Goal: Information Seeking & Learning: Learn about a topic

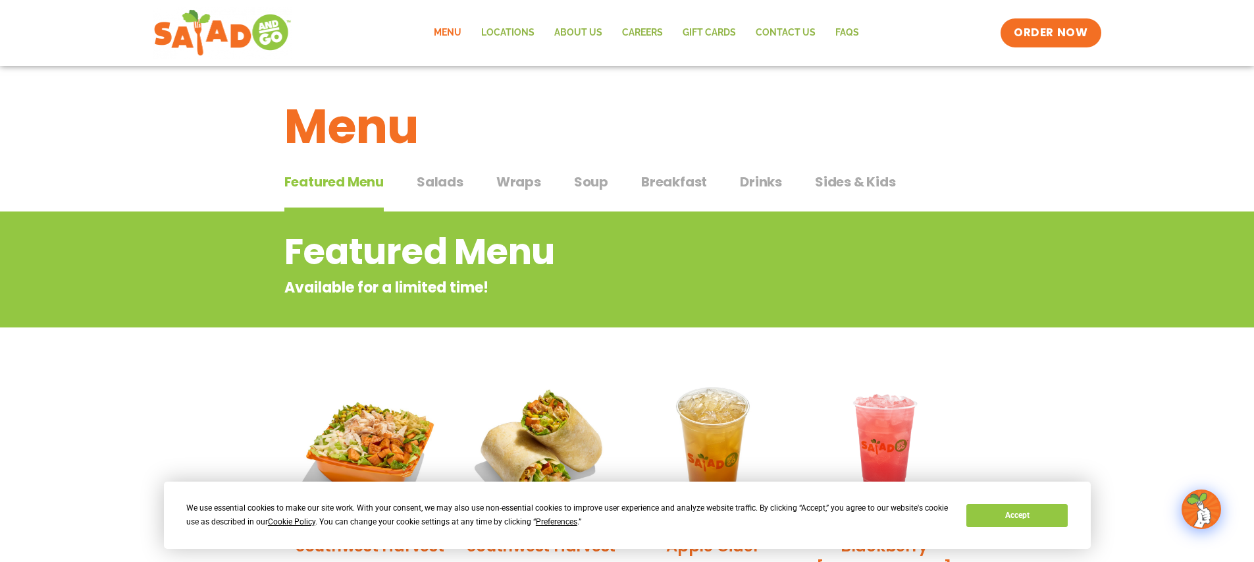
click at [428, 192] on button "Salads Salads" at bounding box center [440, 192] width 47 height 40
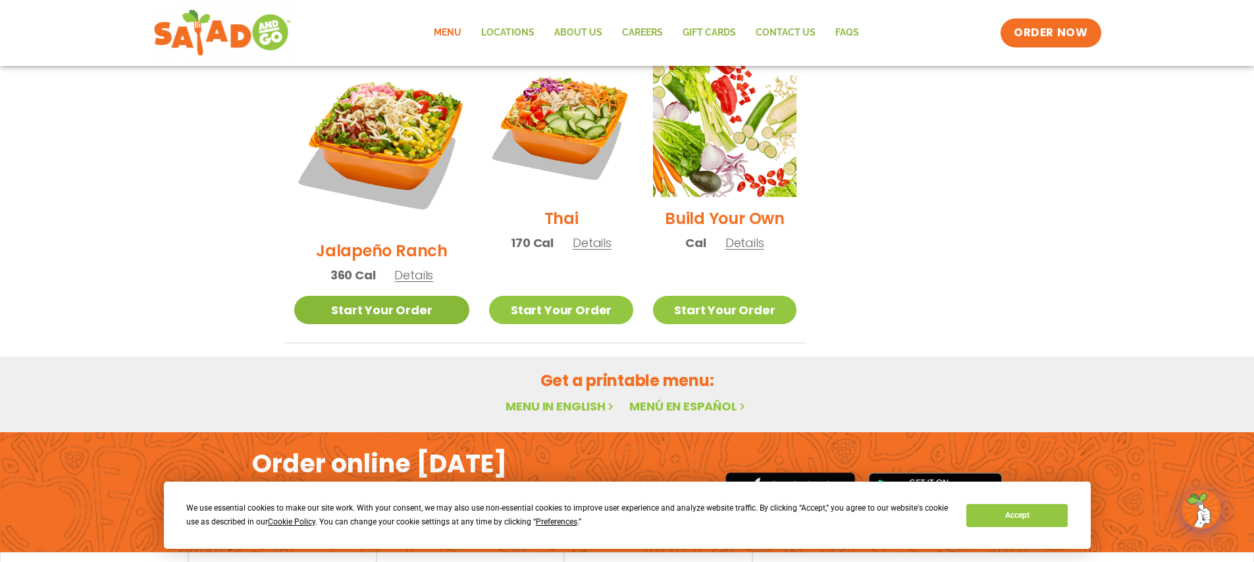
scroll to position [571, 0]
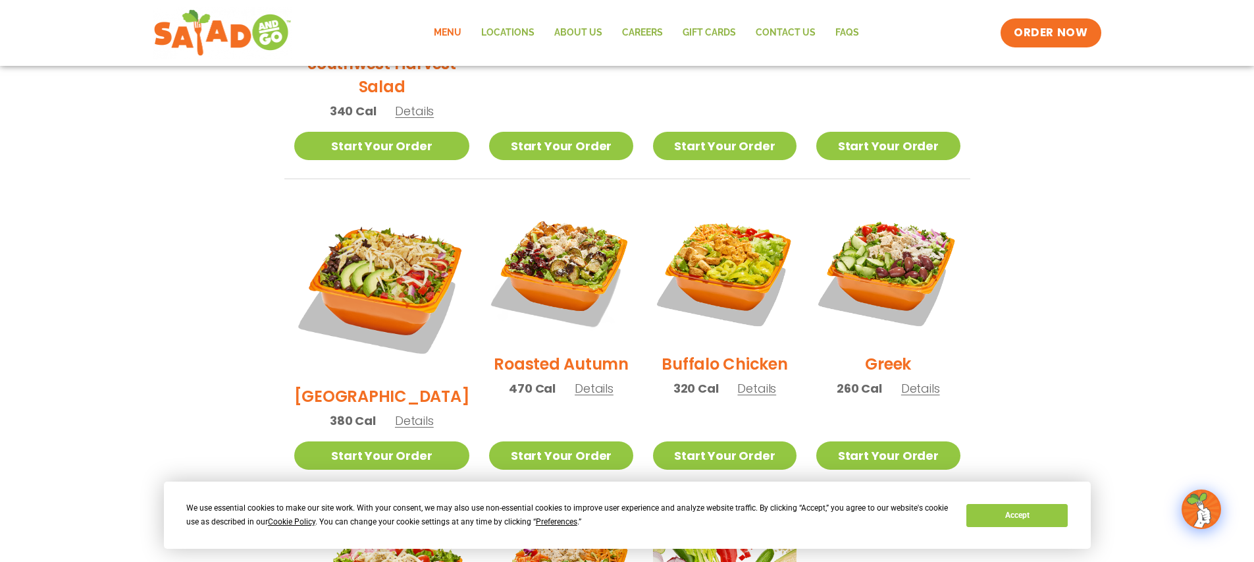
click at [745, 382] on div "Buffalo Chicken 320 Cal Details" at bounding box center [725, 304] width 144 height 210
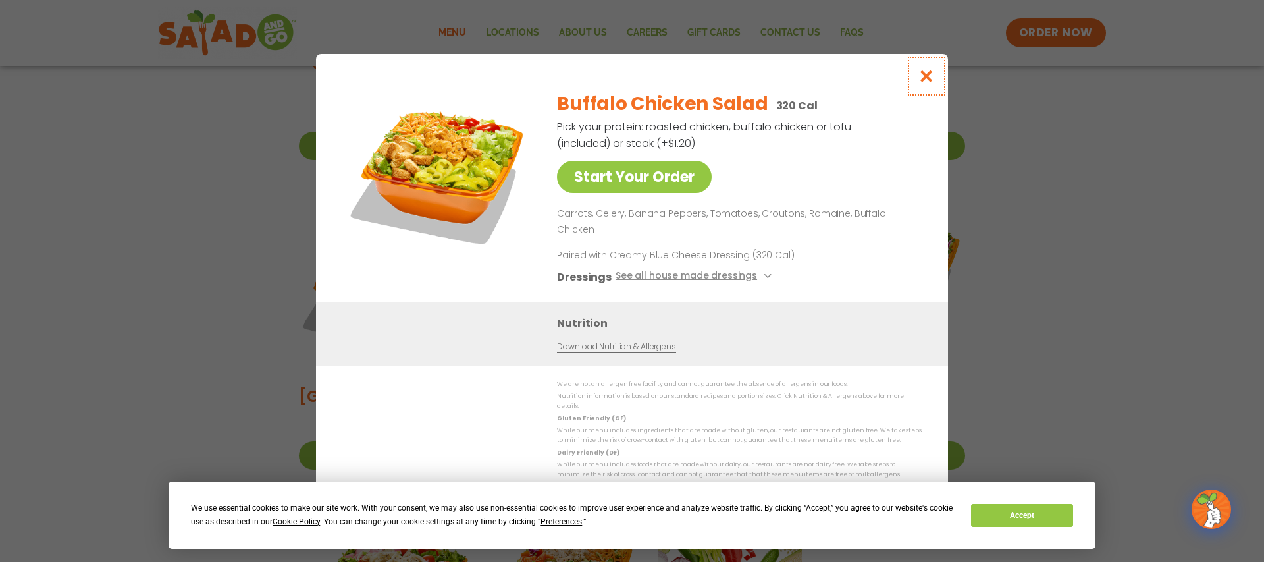
click at [924, 83] on icon "Close modal" at bounding box center [926, 76] width 16 height 14
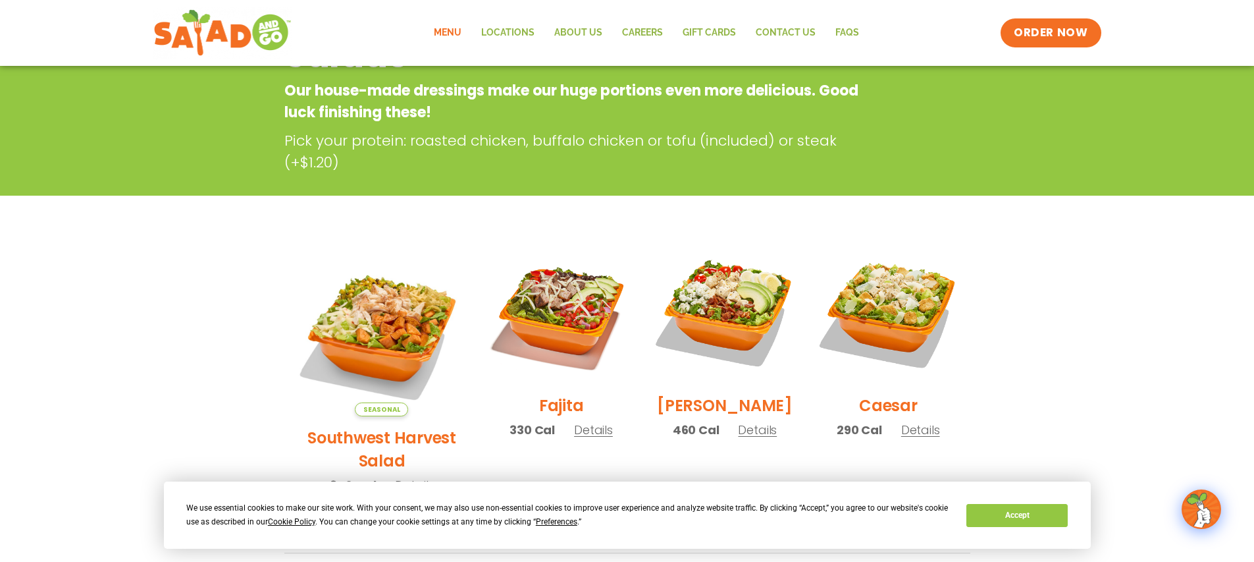
scroll to position [0, 0]
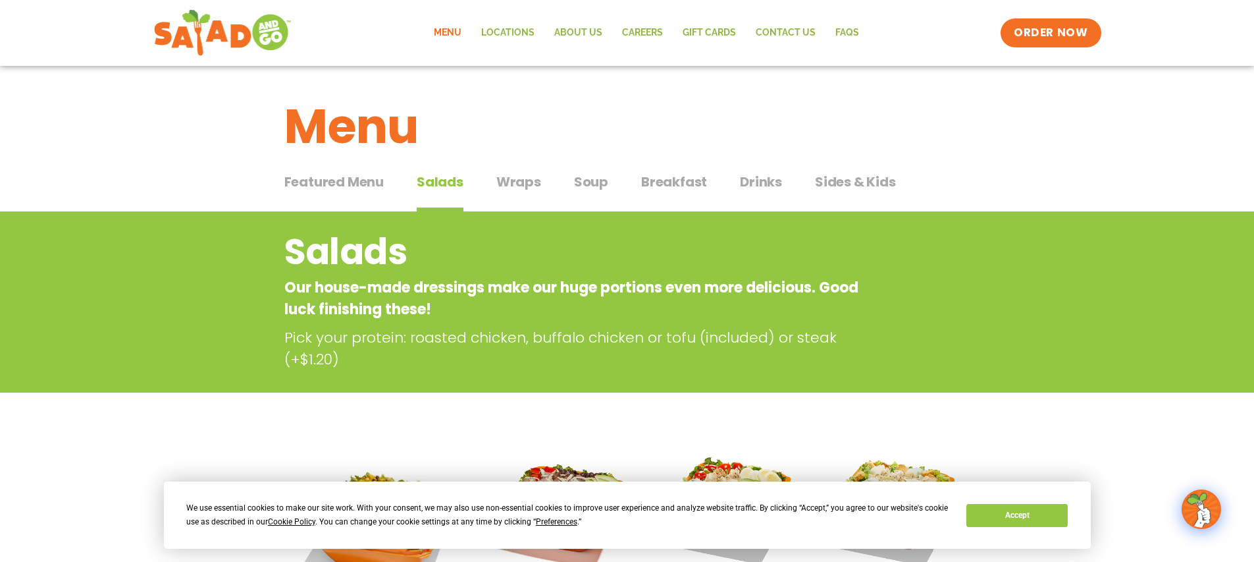
click at [512, 180] on span "Wraps" at bounding box center [518, 182] width 45 height 20
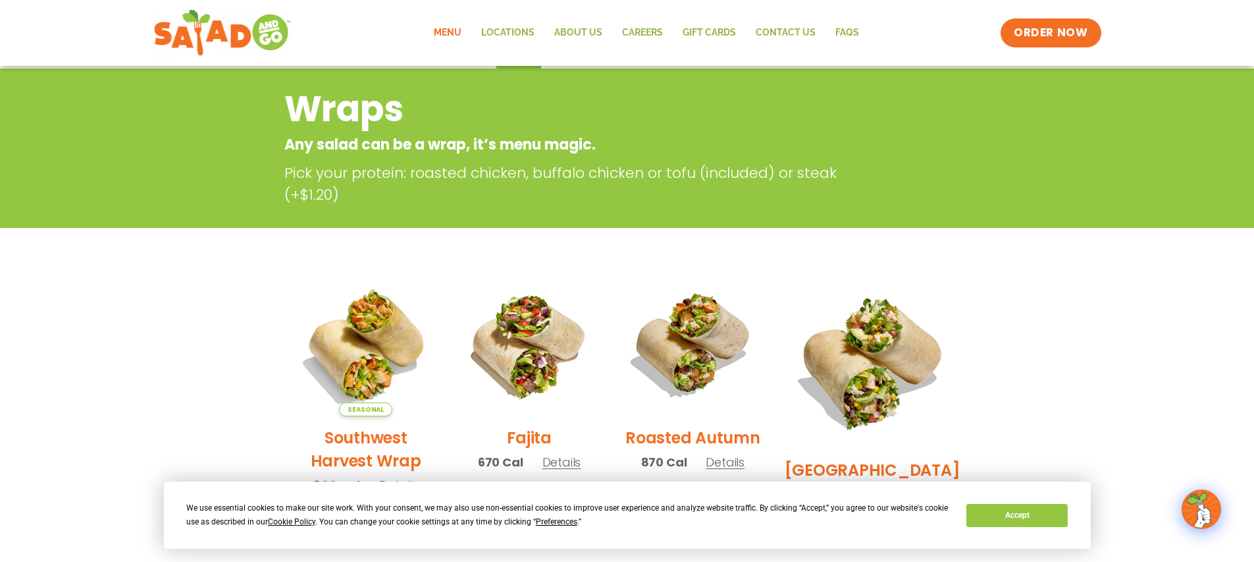
scroll to position [298, 0]
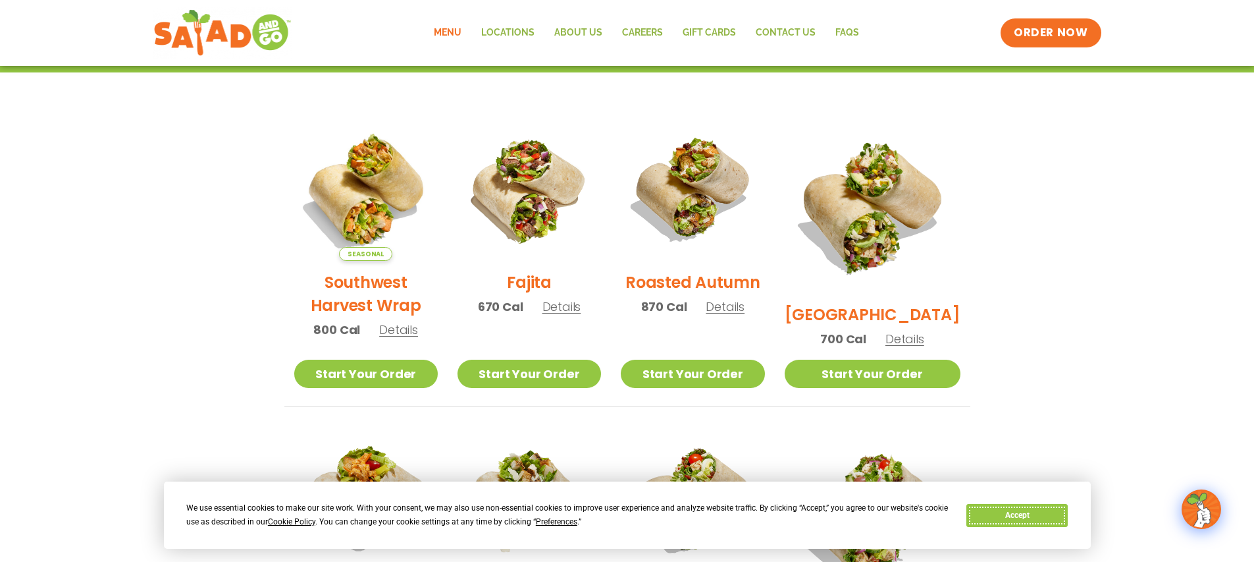
click at [989, 514] on button "Accept" at bounding box center [1016, 515] width 101 height 23
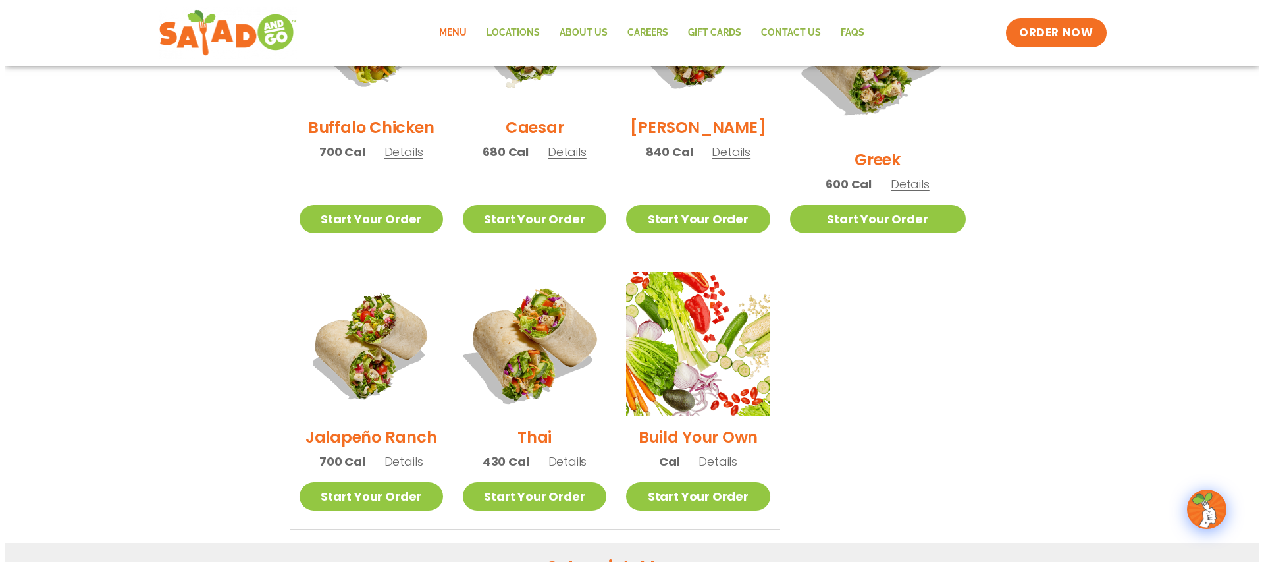
scroll to position [763, 0]
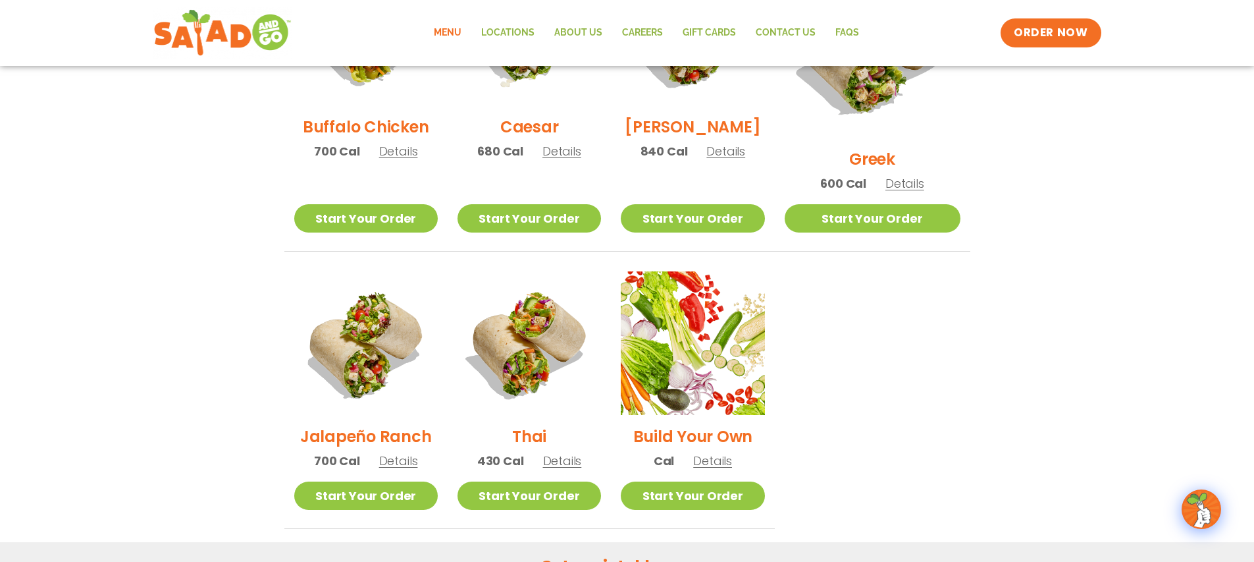
click at [582, 452] on span "Details" at bounding box center [562, 460] width 39 height 16
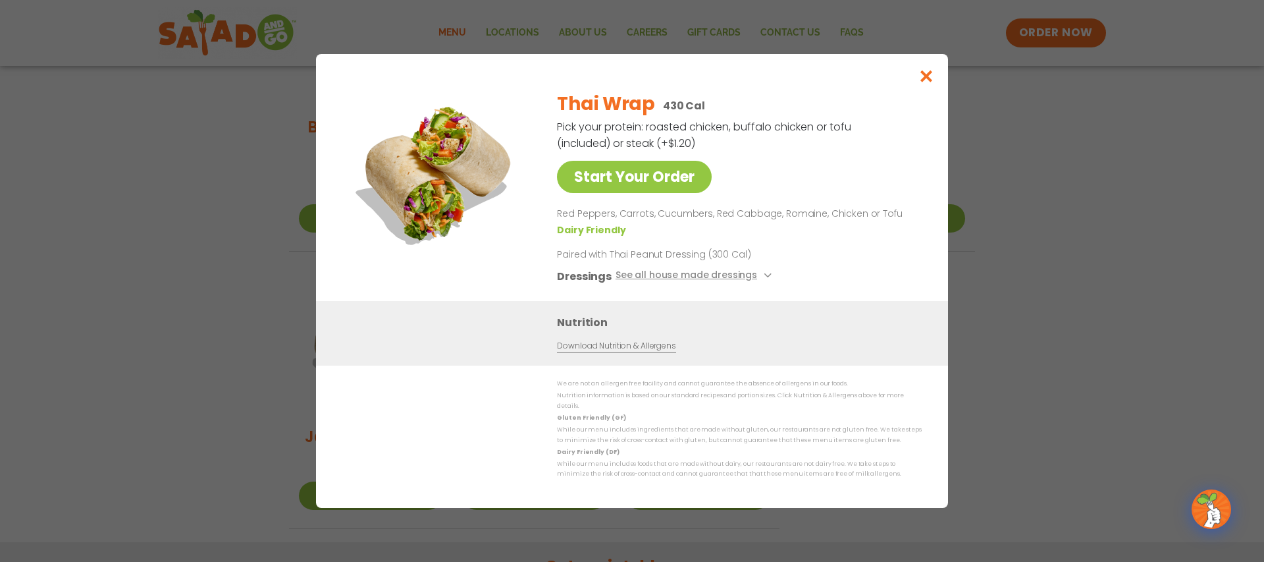
click at [433, 217] on img at bounding box center [438, 172] width 184 height 184
click at [929, 82] on icon "Close modal" at bounding box center [926, 76] width 16 height 14
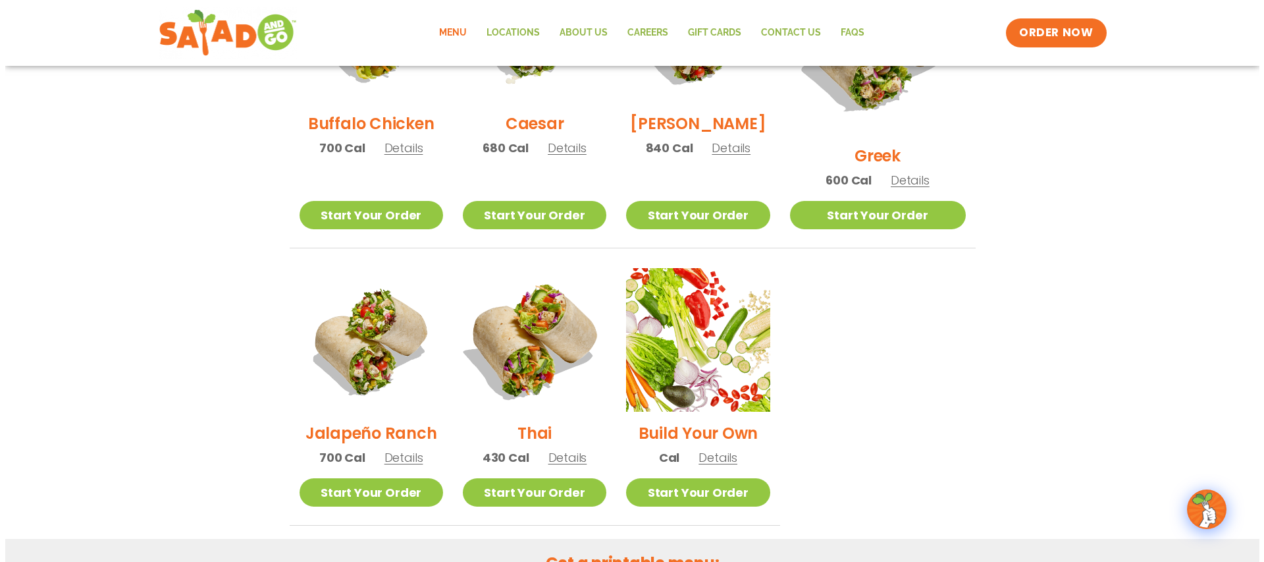
scroll to position [787, 0]
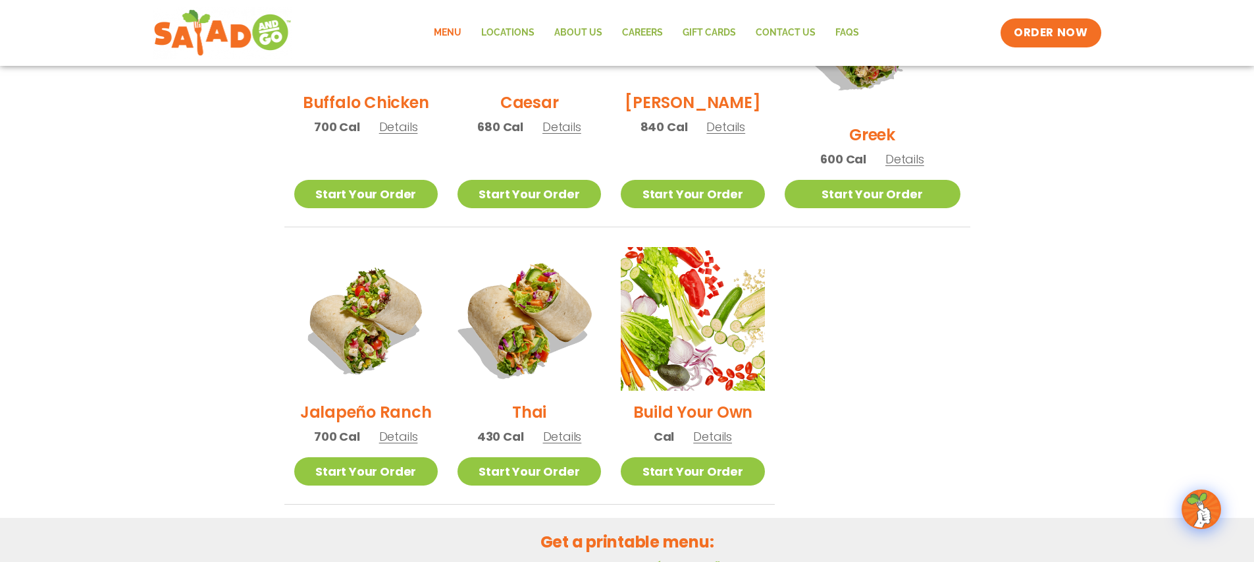
click at [544, 309] on img at bounding box center [529, 318] width 169 height 169
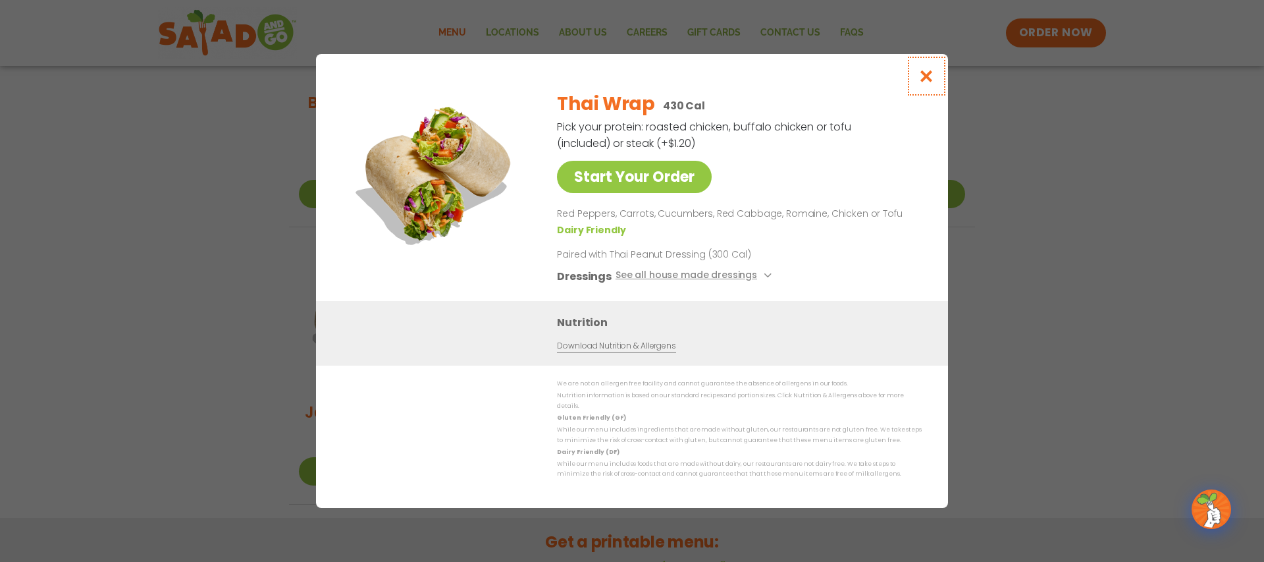
click at [921, 83] on icon "Close modal" at bounding box center [926, 76] width 16 height 14
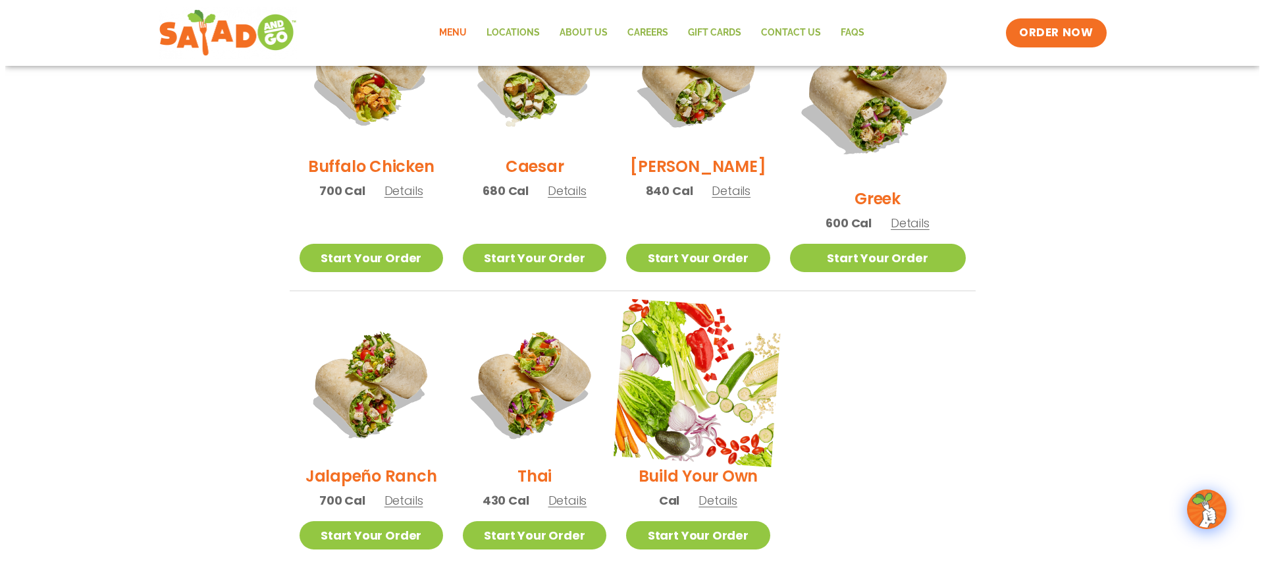
scroll to position [714, 0]
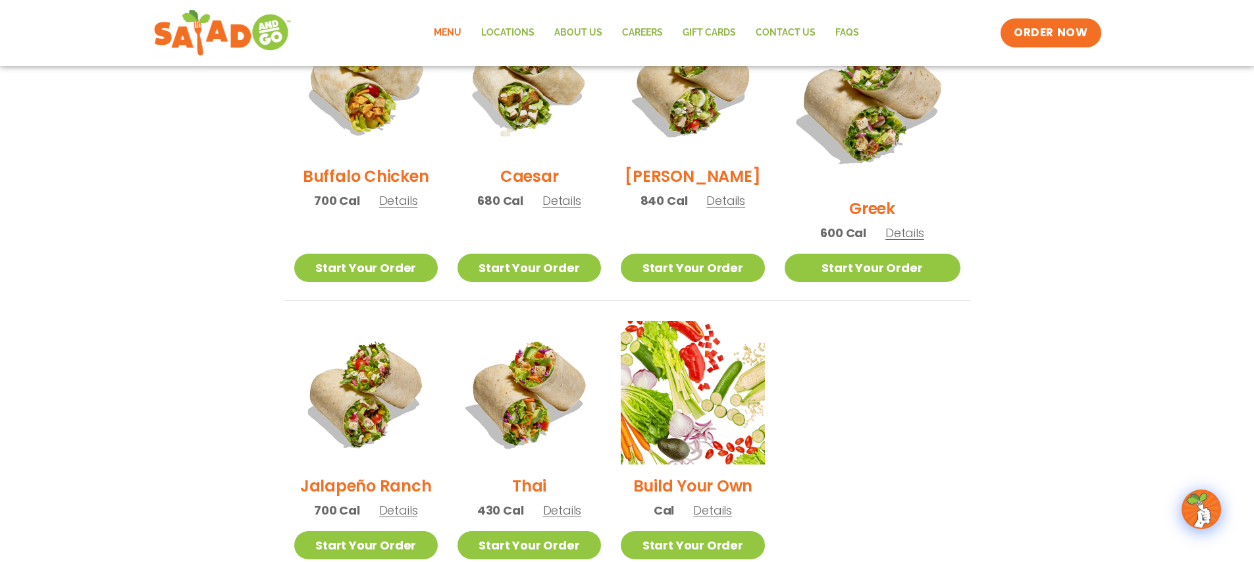
click at [726, 474] on h2 "Build Your Own" at bounding box center [693, 485] width 120 height 23
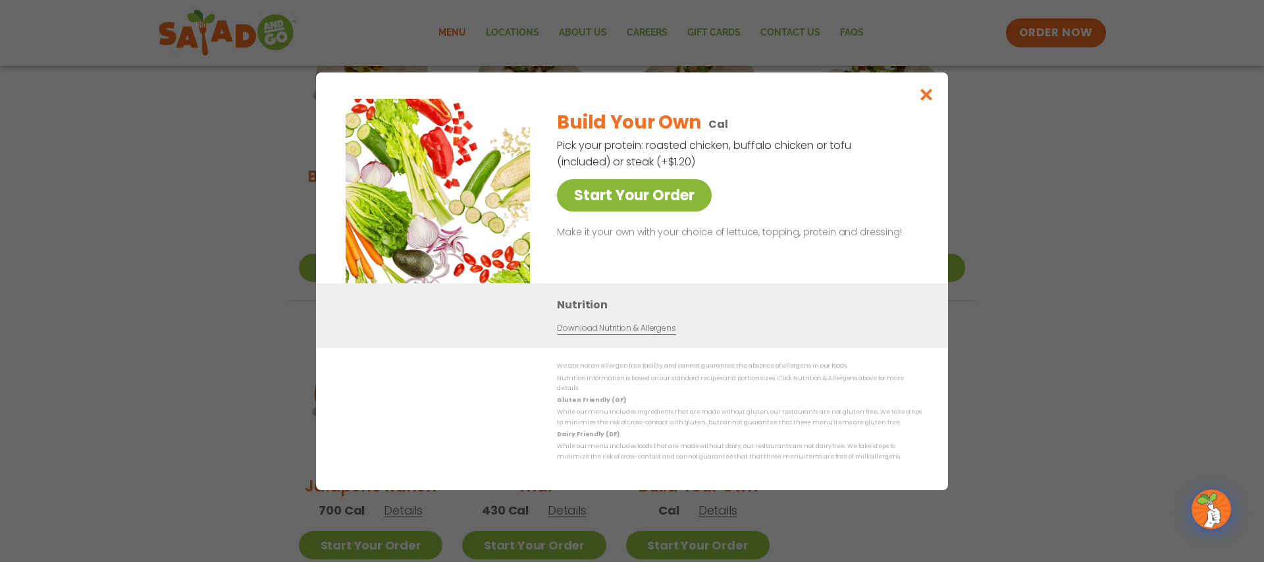
click at [679, 210] on link "Start Your Order" at bounding box center [634, 195] width 155 height 32
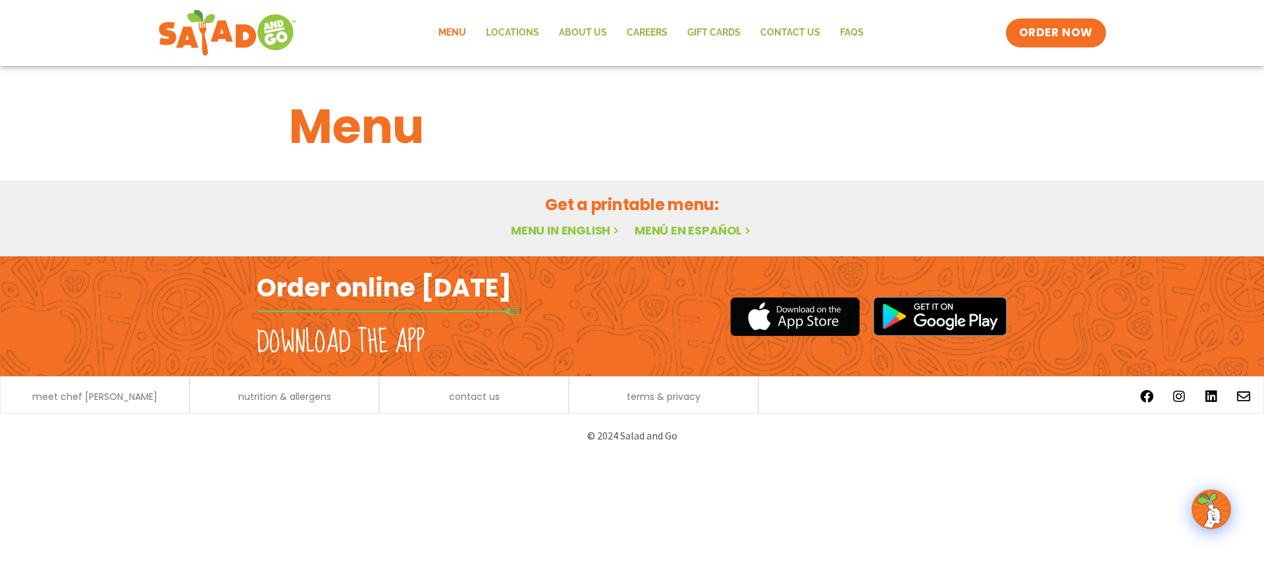
click at [570, 224] on link "Menu in English" at bounding box center [566, 230] width 111 height 16
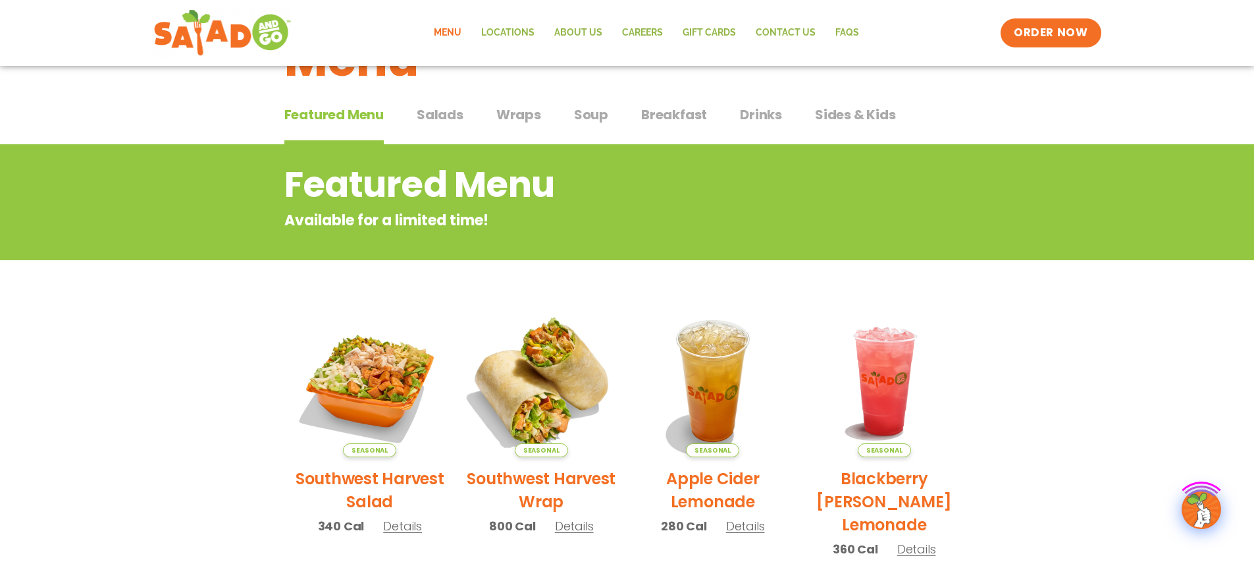
scroll to position [264, 0]
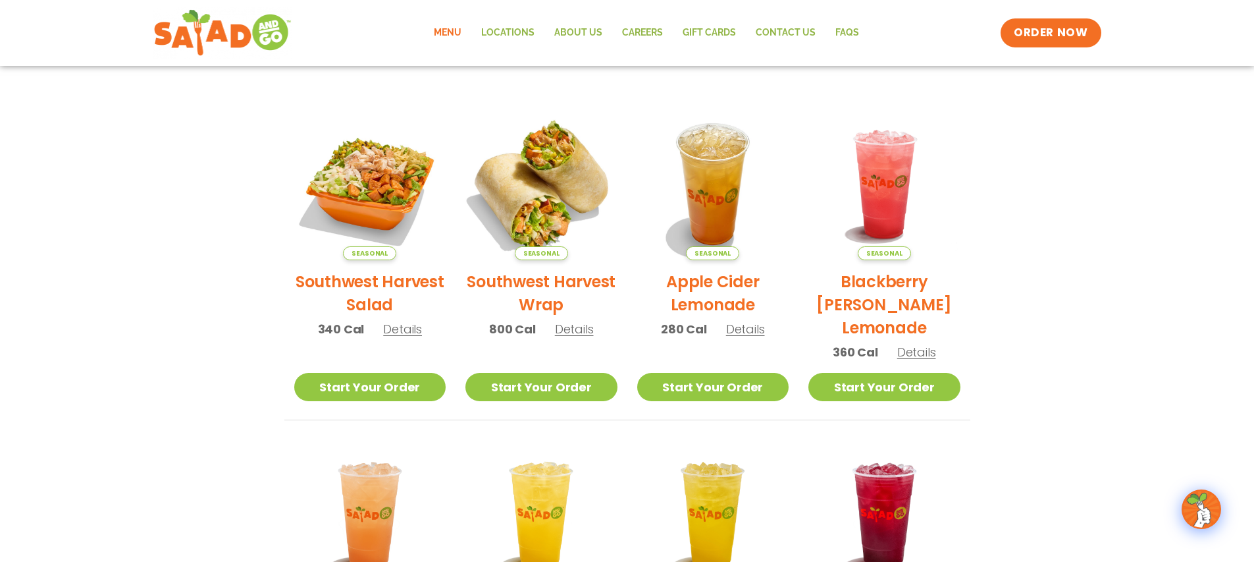
click at [537, 209] on img at bounding box center [541, 184] width 178 height 178
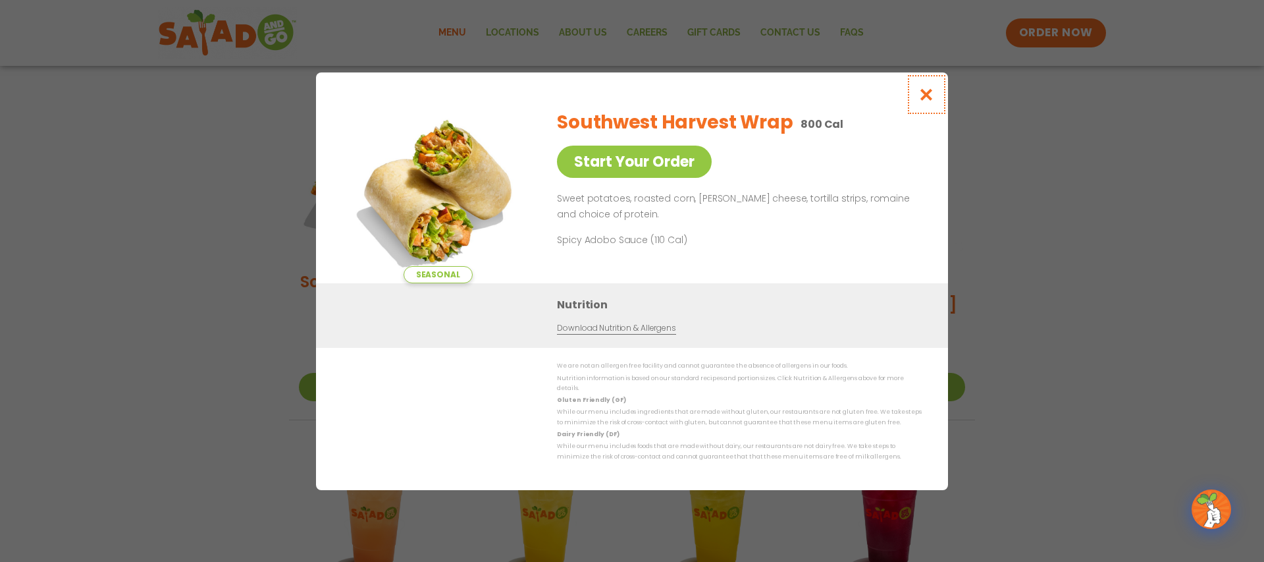
click at [928, 101] on icon "Close modal" at bounding box center [926, 95] width 16 height 14
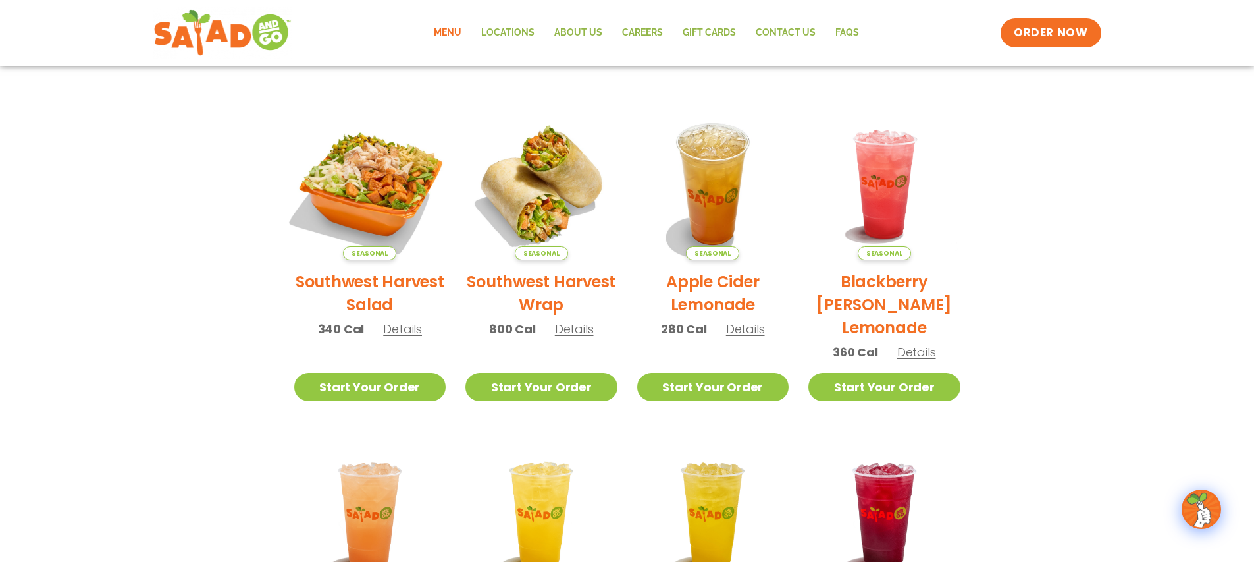
click at [413, 196] on img at bounding box center [369, 184] width 178 height 178
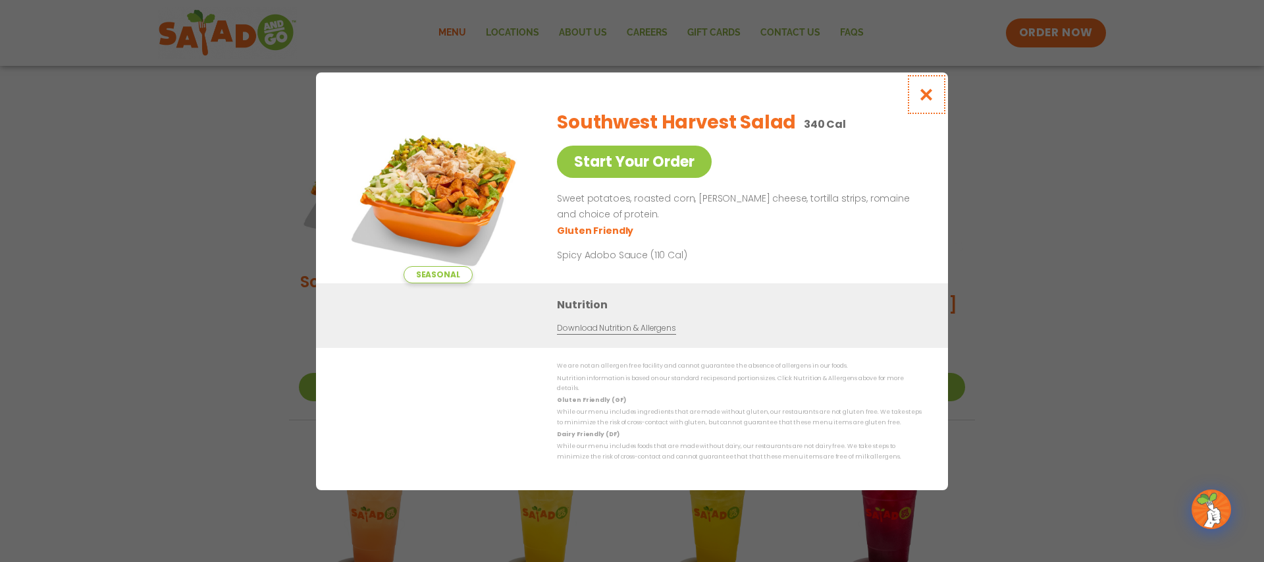
click at [926, 99] on icon "Close modal" at bounding box center [926, 95] width 16 height 14
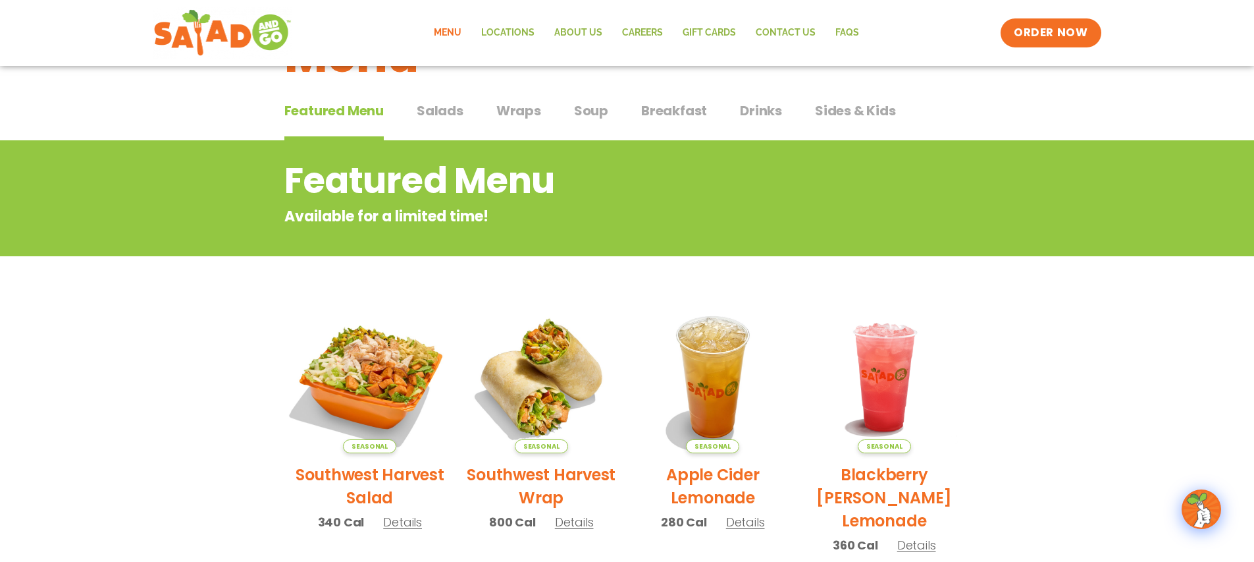
scroll to position [0, 0]
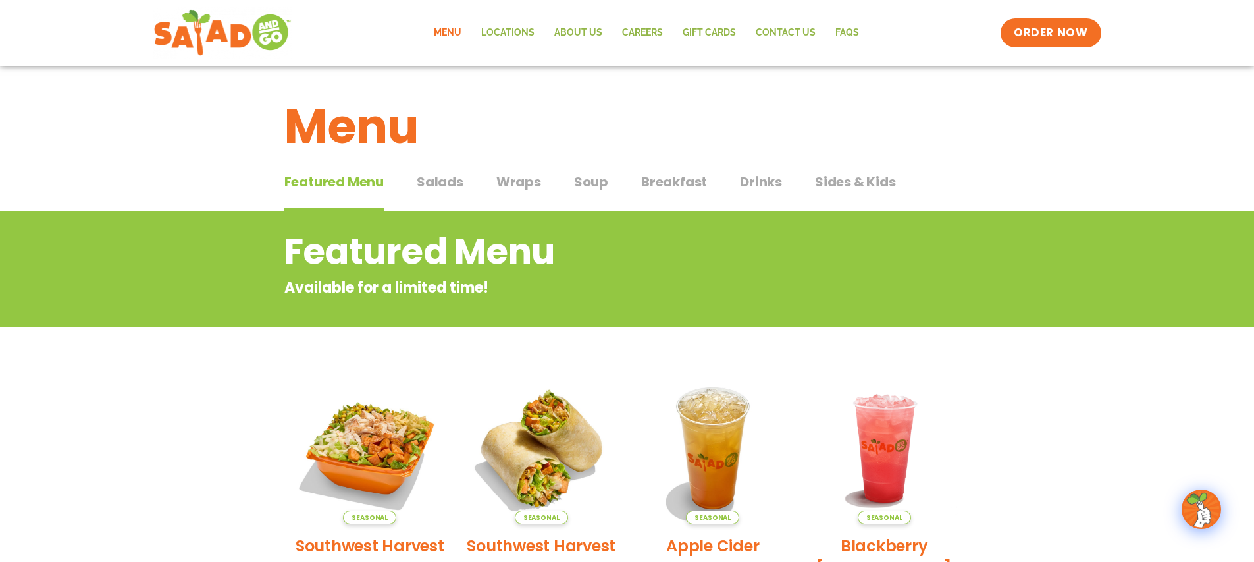
click at [454, 190] on span "Salads" at bounding box center [440, 182] width 47 height 20
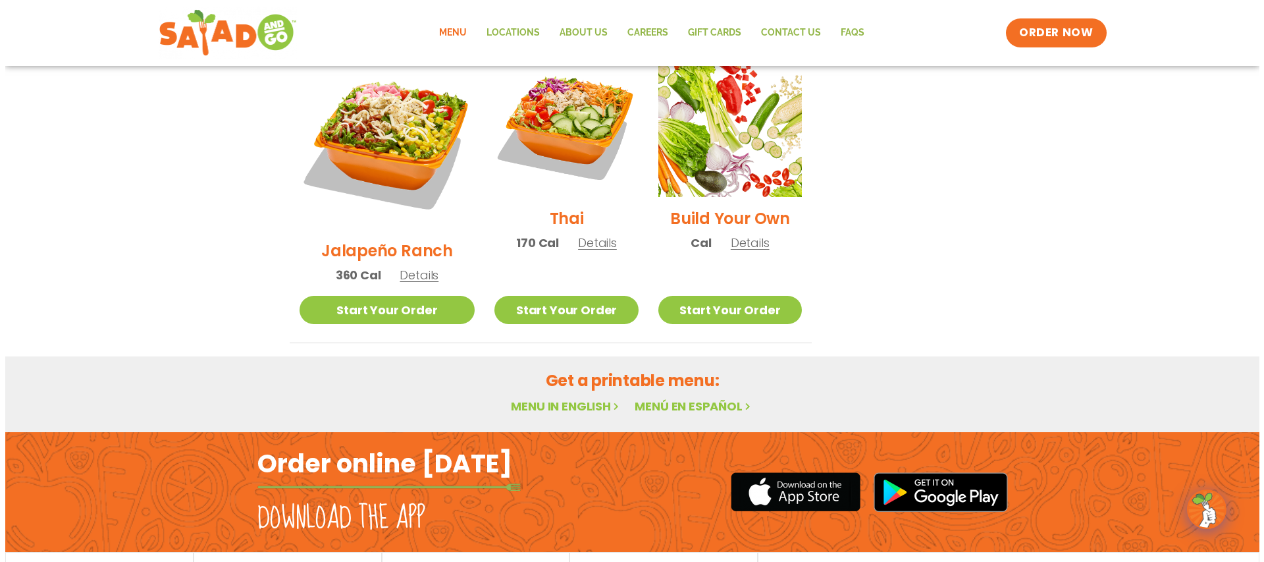
scroll to position [999, 0]
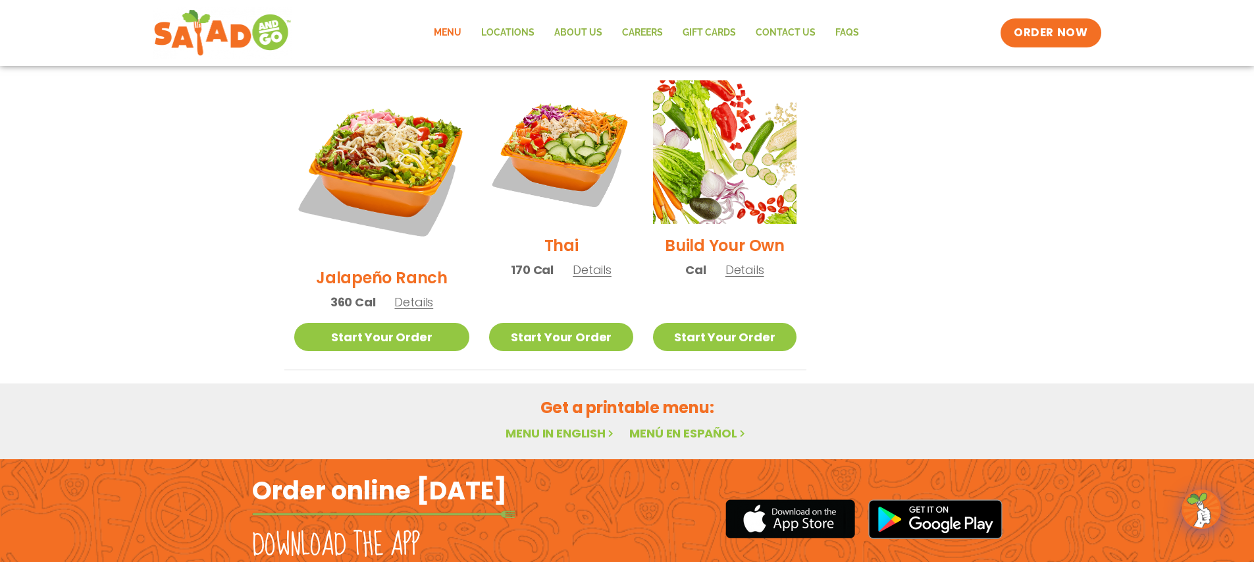
click at [725, 234] on h2 "Build Your Own" at bounding box center [725, 245] width 120 height 23
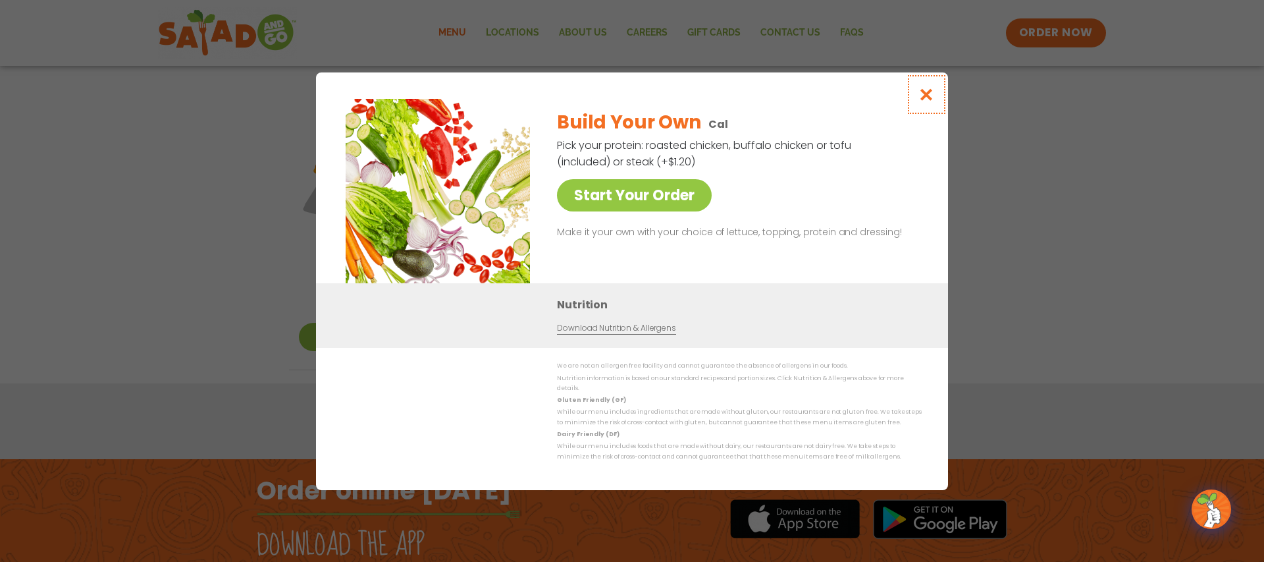
click at [928, 101] on icon "Close modal" at bounding box center [926, 95] width 16 height 14
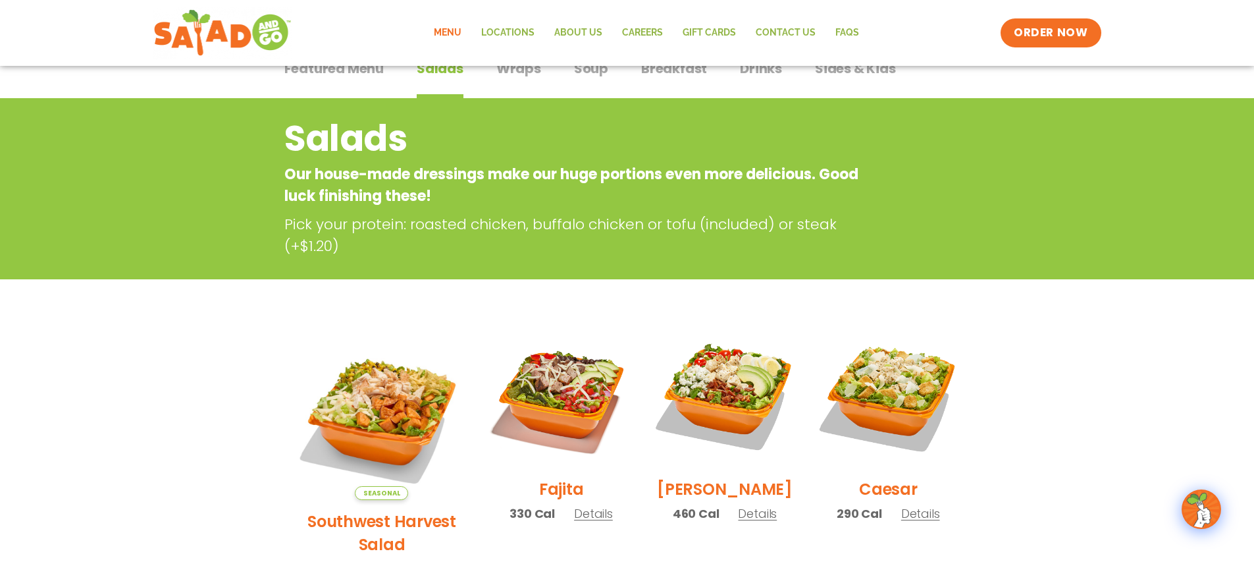
scroll to position [0, 0]
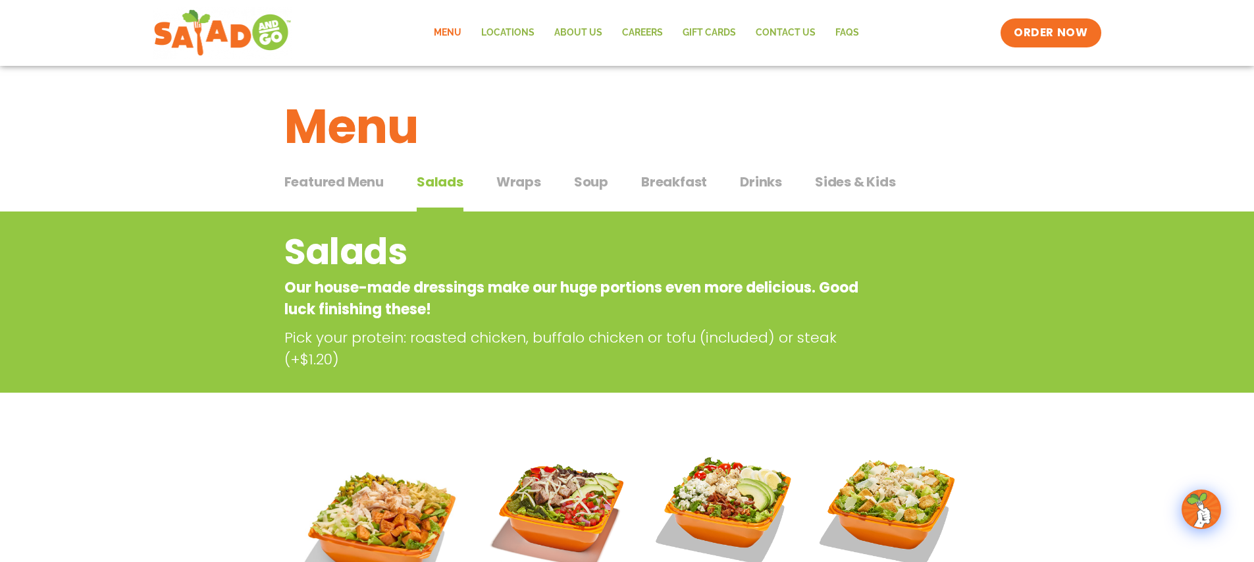
drag, startPoint x: 521, startPoint y: 169, endPoint x: 511, endPoint y: 182, distance: 16.9
click at [521, 169] on div "Featured Menu Featured Menu Salads Salads Wraps Wraps Soup Soup Breakfast Break…" at bounding box center [627, 189] width 686 height 45
click at [514, 189] on span "Wraps" at bounding box center [518, 182] width 45 height 20
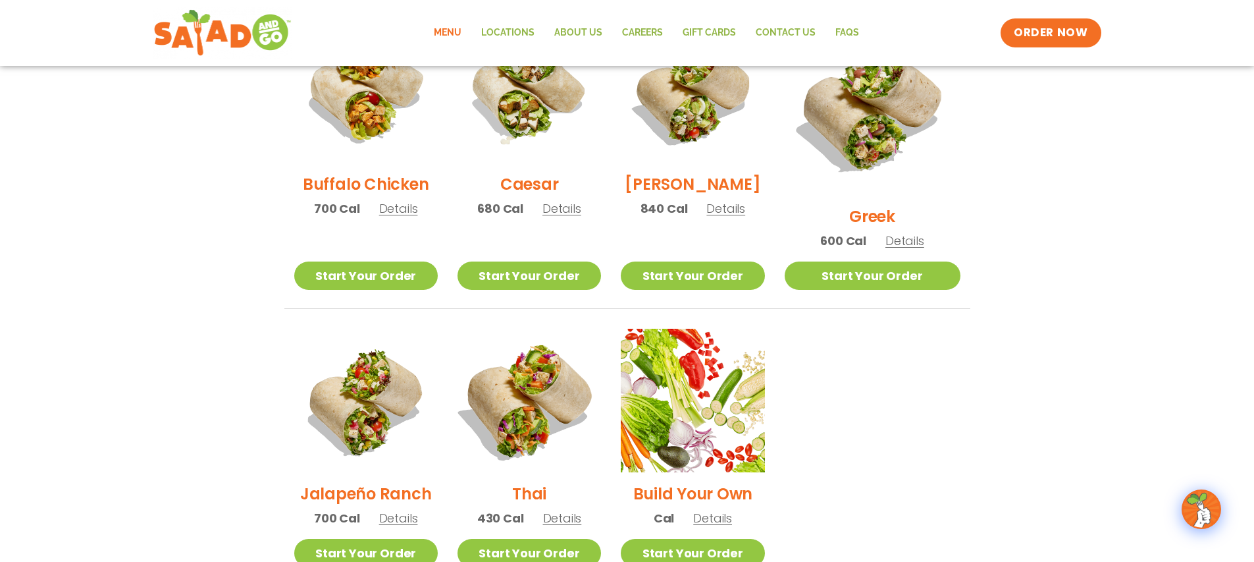
scroll to position [720, 0]
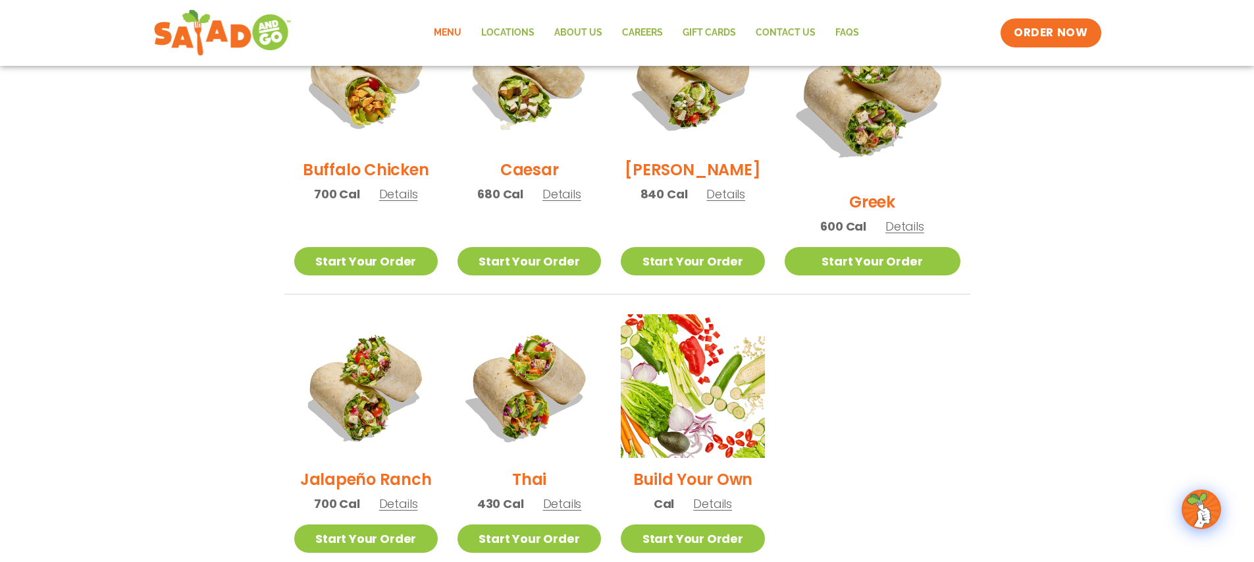
click at [582, 495] on span "Details" at bounding box center [562, 503] width 39 height 16
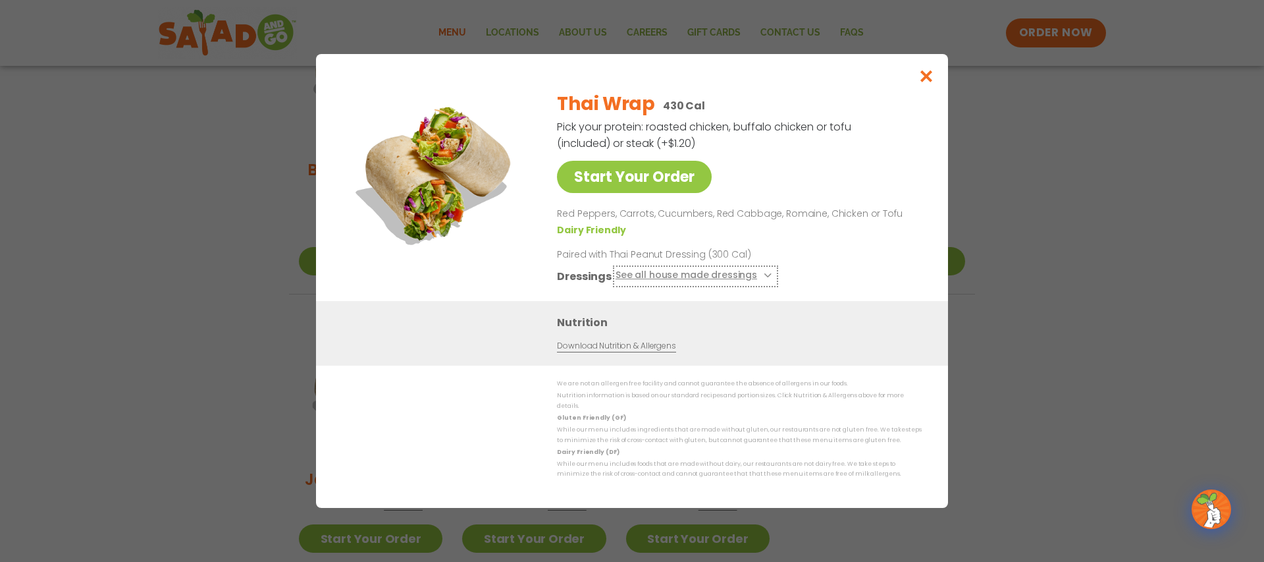
click at [749, 283] on button "See all house made dressings" at bounding box center [696, 276] width 160 height 16
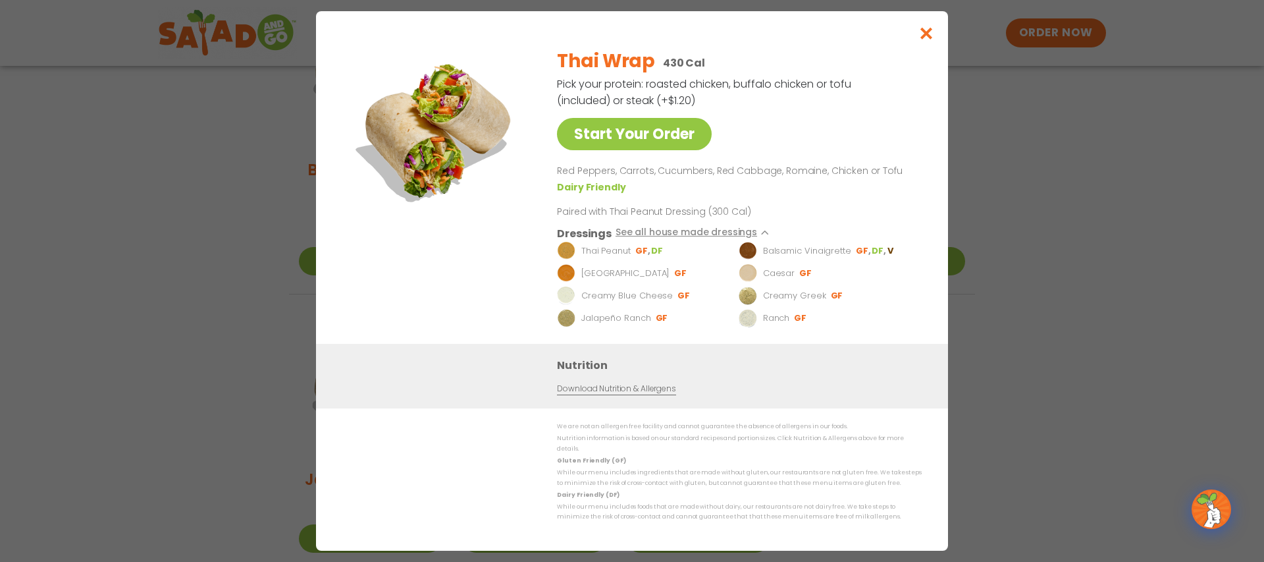
click at [843, 257] on p "Balsamic Vinaigrette" at bounding box center [807, 250] width 88 height 13
click at [923, 39] on icon "Close modal" at bounding box center [926, 33] width 16 height 14
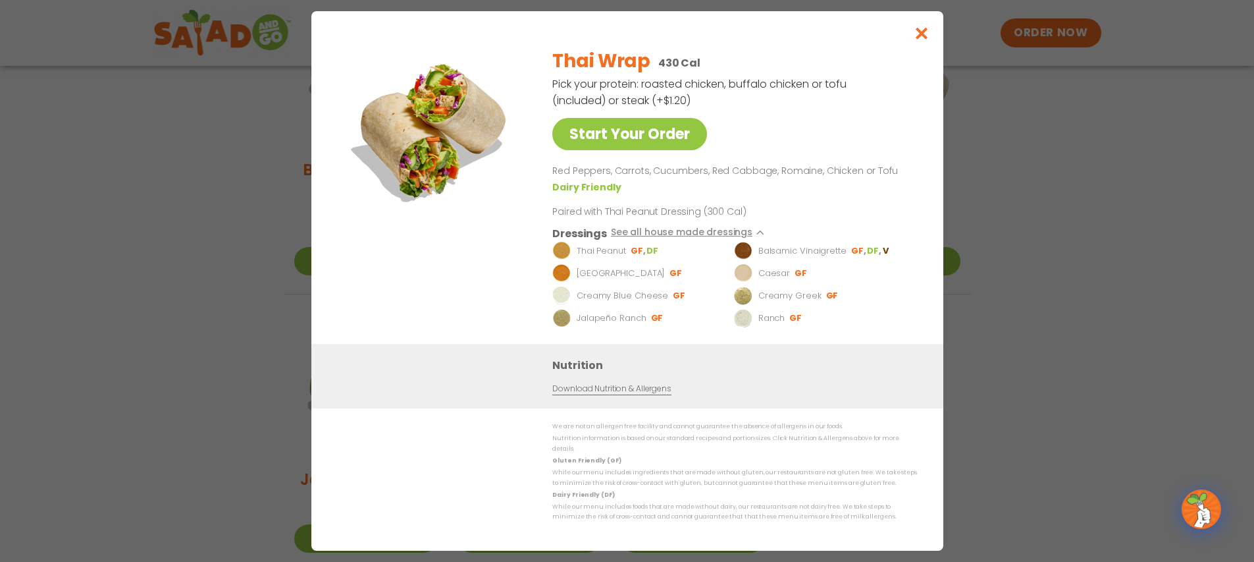
scroll to position [714, 0]
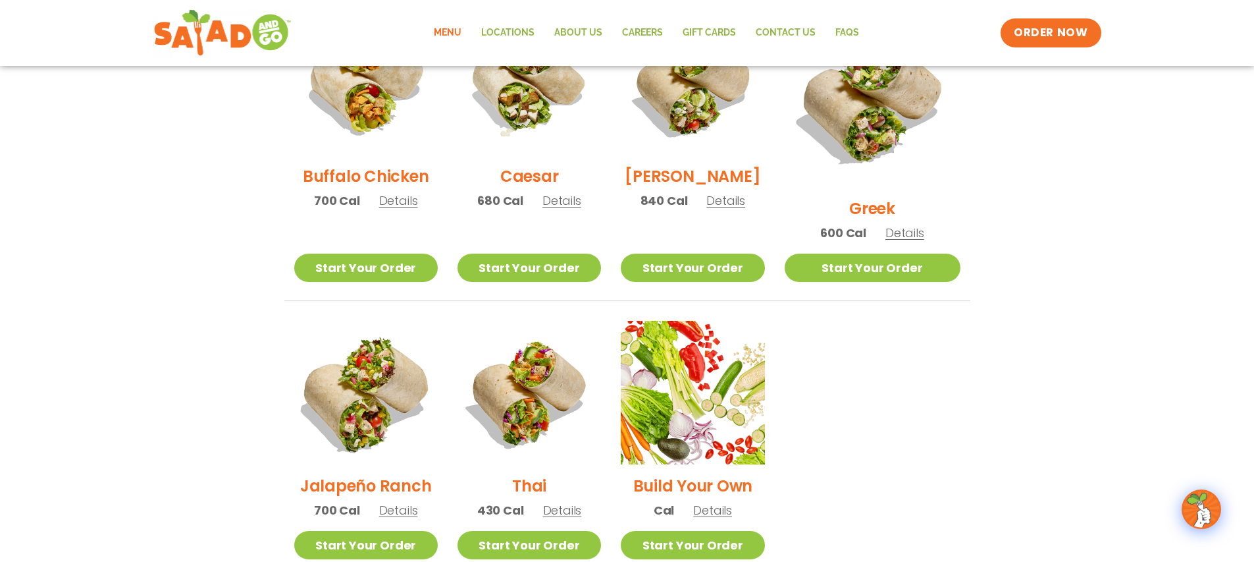
click at [388, 421] on img at bounding box center [365, 392] width 169 height 169
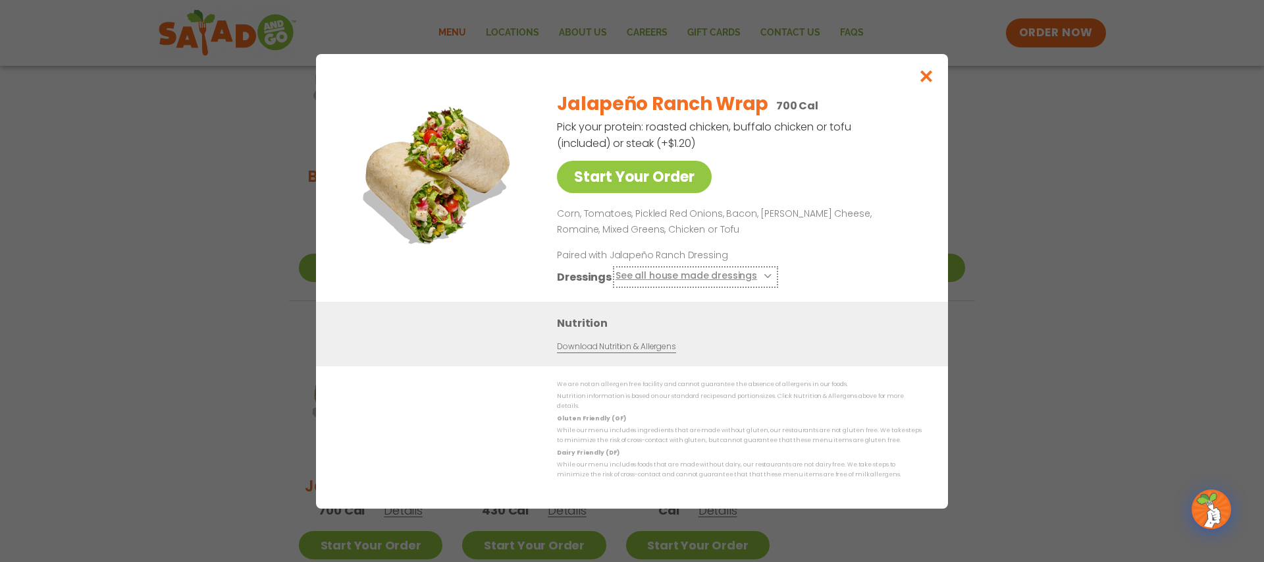
click at [757, 278] on button "See all house made dressings" at bounding box center [696, 276] width 160 height 16
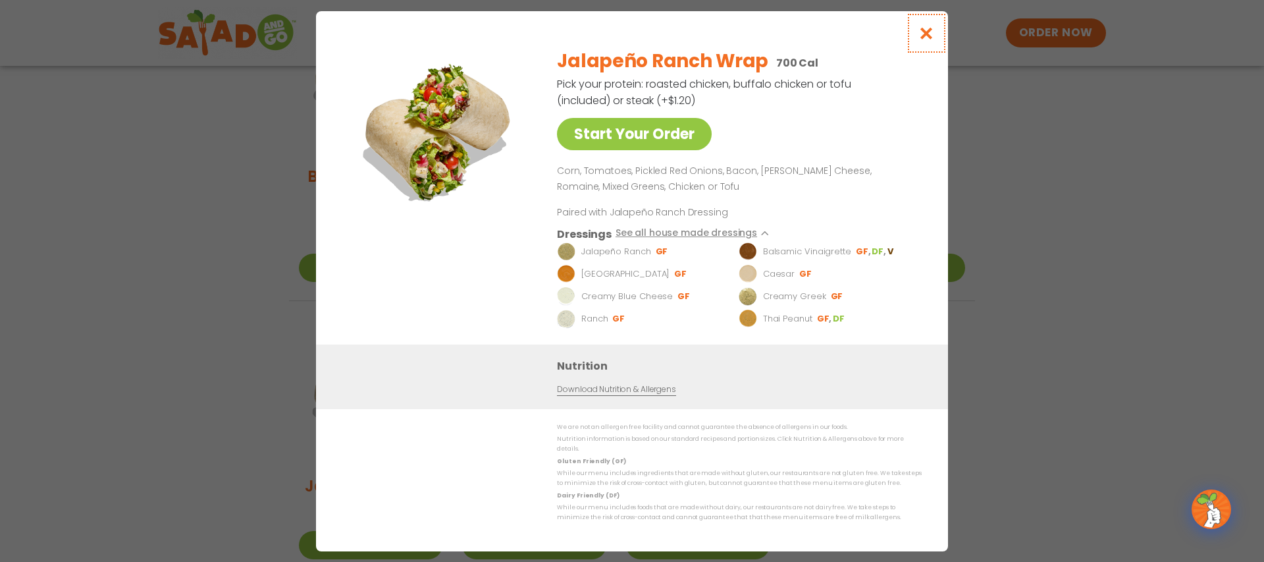
click at [935, 39] on button "Close modal" at bounding box center [926, 33] width 43 height 44
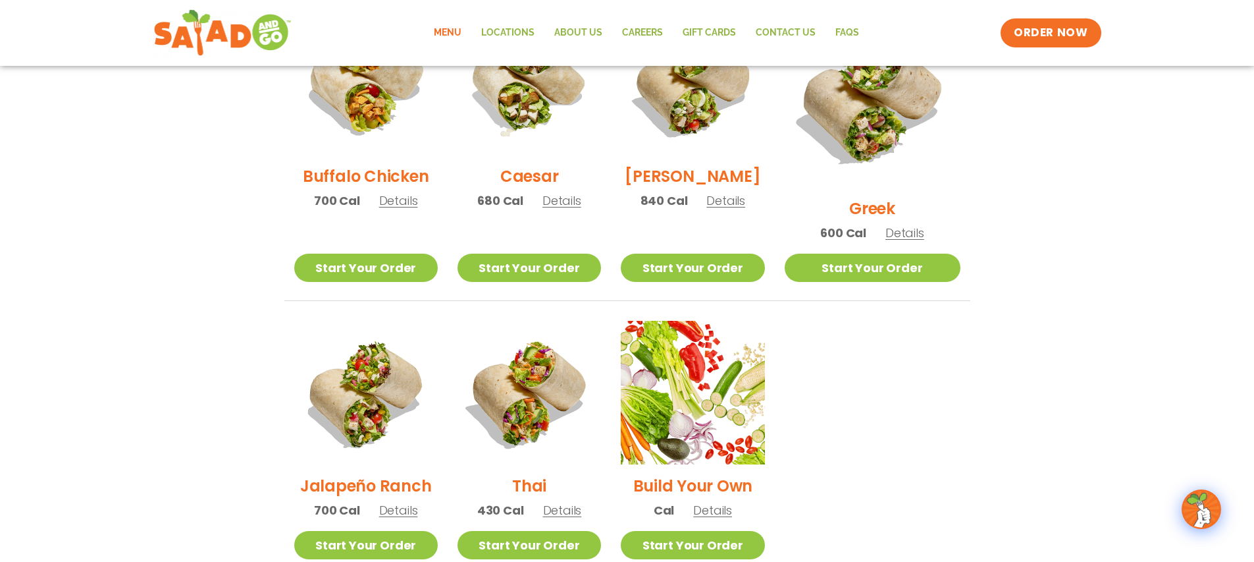
click at [893, 197] on h2 "Greek" at bounding box center [872, 208] width 46 height 23
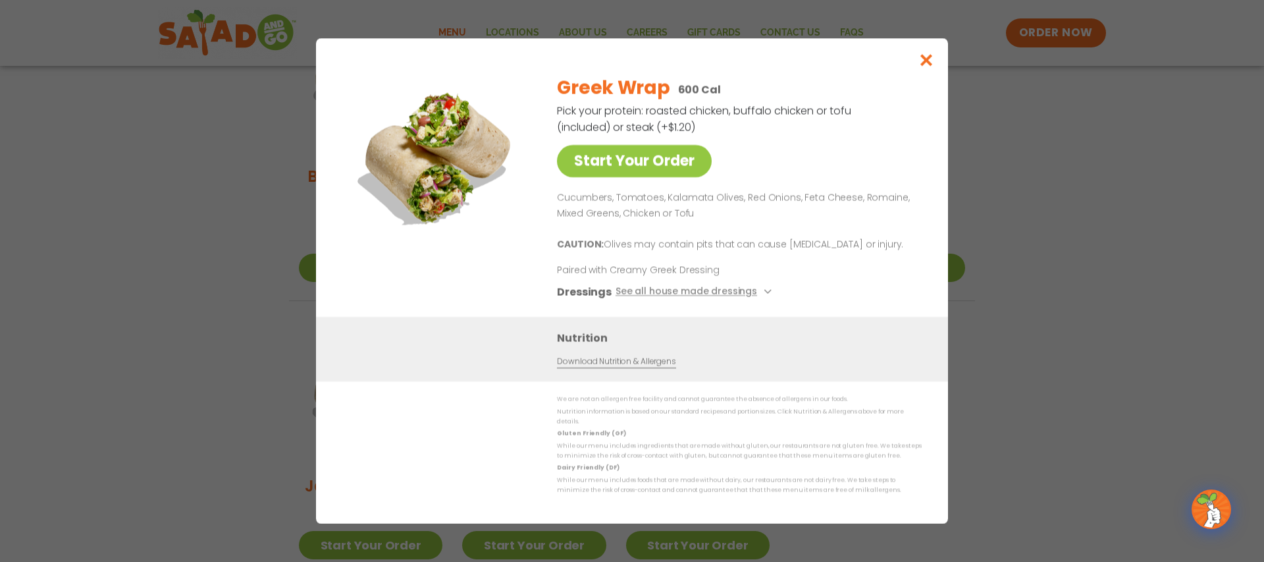
click at [627, 364] on link "Download Nutrition & Allergens" at bounding box center [616, 361] width 118 height 13
click at [937, 76] on button "Close modal" at bounding box center [926, 60] width 43 height 44
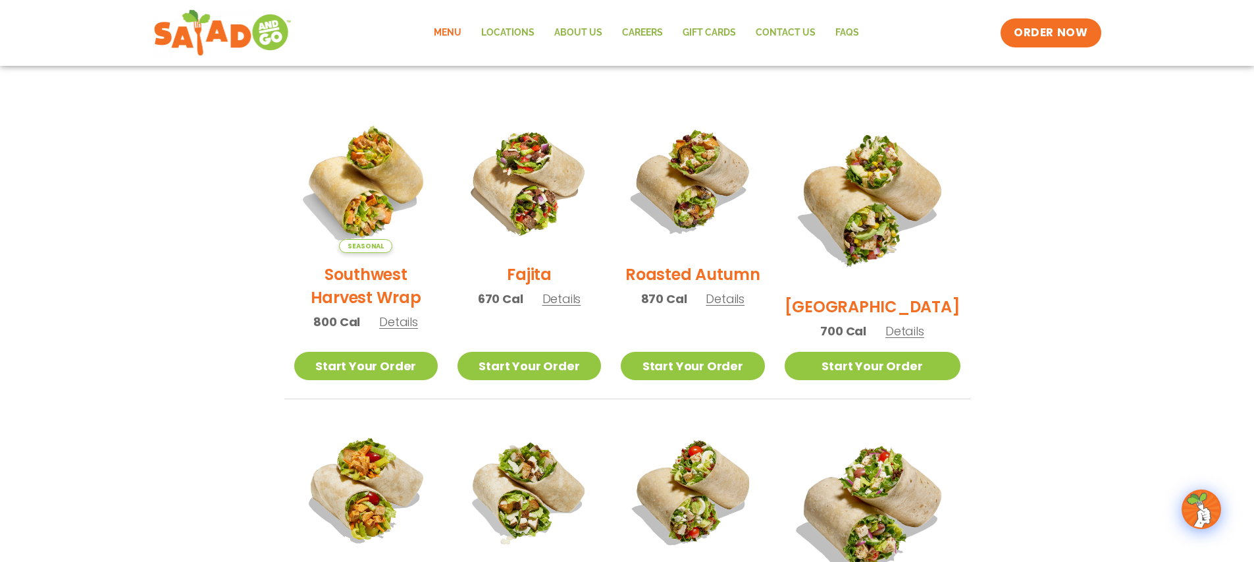
scroll to position [556, 0]
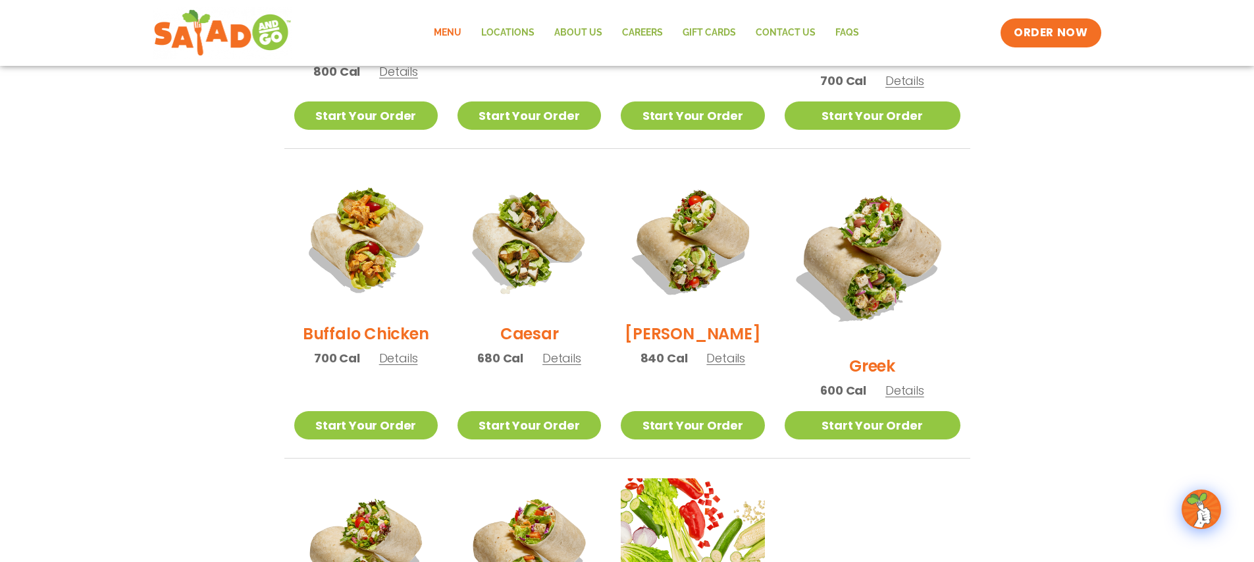
click at [404, 366] on span "Details" at bounding box center [398, 358] width 39 height 16
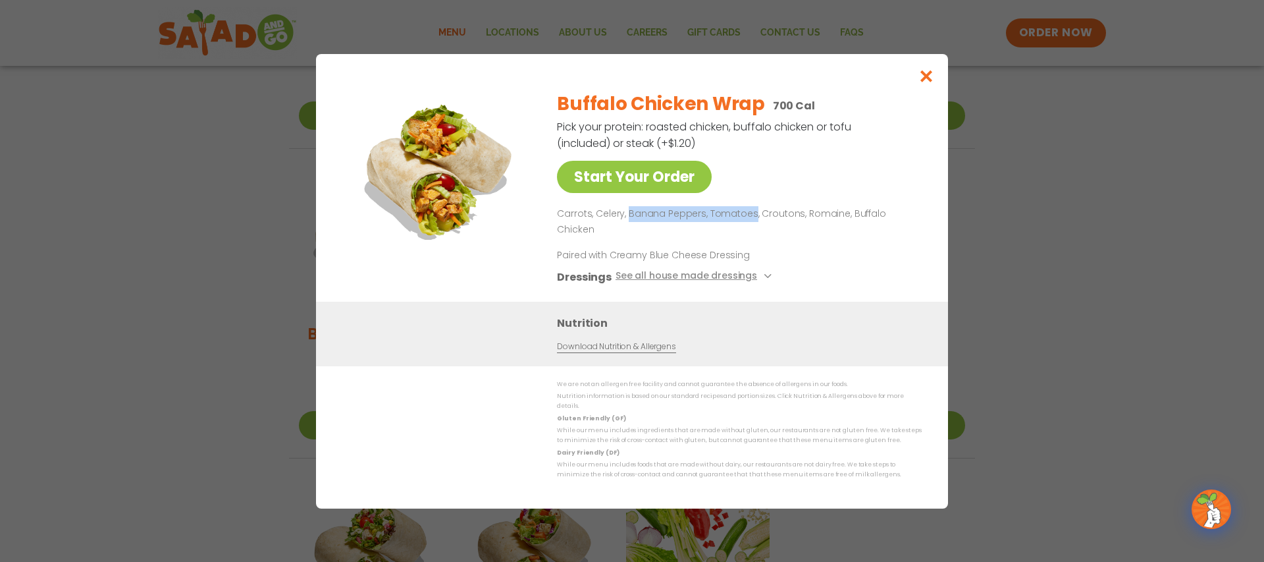
drag, startPoint x: 628, startPoint y: 226, endPoint x: 749, endPoint y: 228, distance: 120.5
click at [749, 228] on p "Carrots, Celery, Banana Peppers, Tomatoes, Croutons, Romaine, Buffalo Chicken" at bounding box center [736, 222] width 359 height 32
click at [928, 83] on icon "Close modal" at bounding box center [926, 76] width 16 height 14
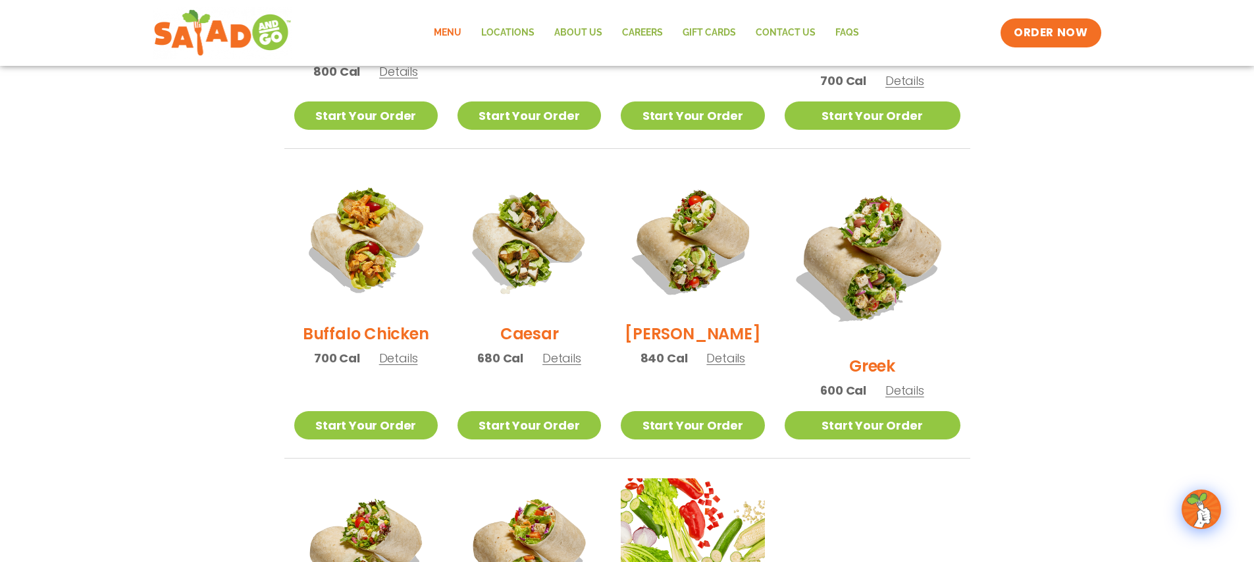
click at [450, 38] on link "Menu" at bounding box center [447, 33] width 47 height 30
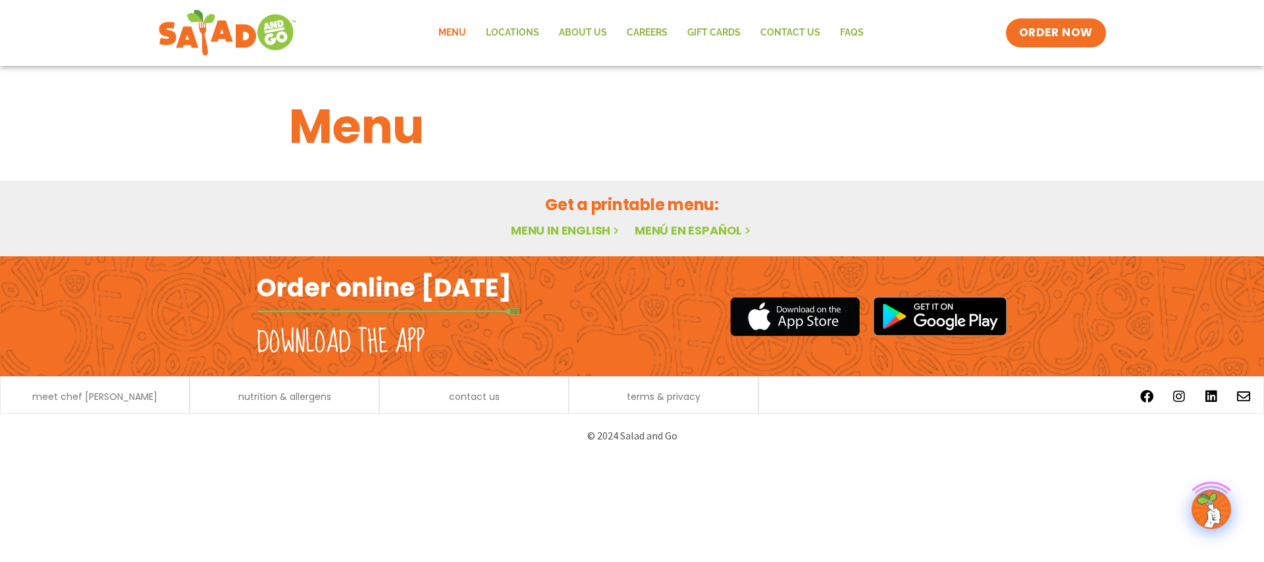
click at [571, 234] on link "Menu in English" at bounding box center [566, 230] width 111 height 16
click at [558, 230] on link "Menu in English" at bounding box center [566, 230] width 111 height 16
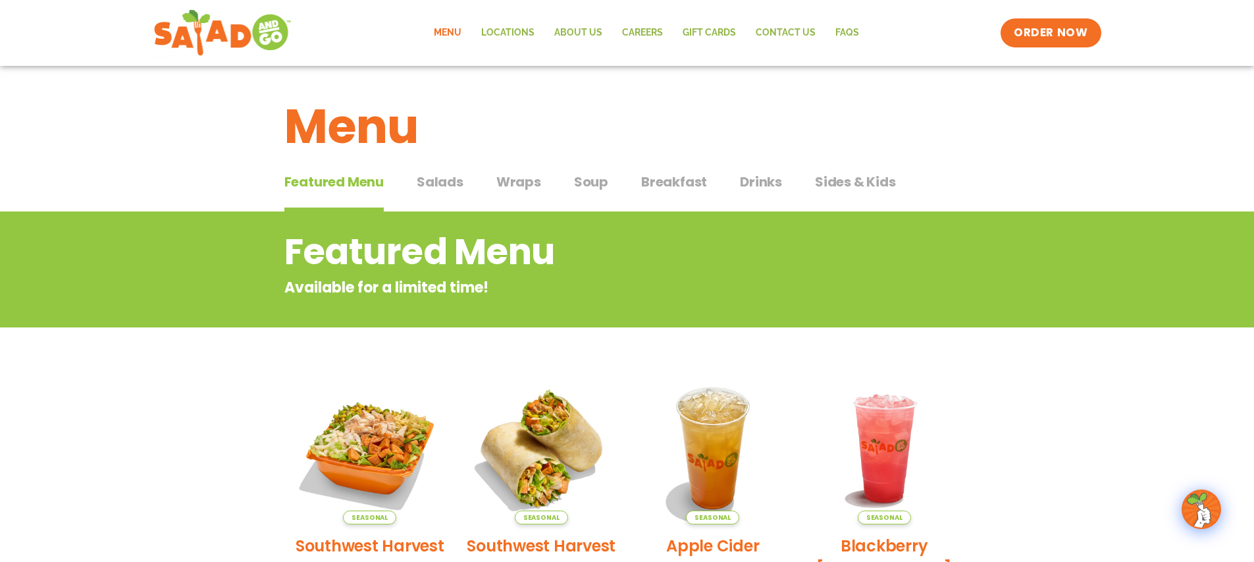
click at [444, 184] on span "Salads" at bounding box center [440, 182] width 47 height 20
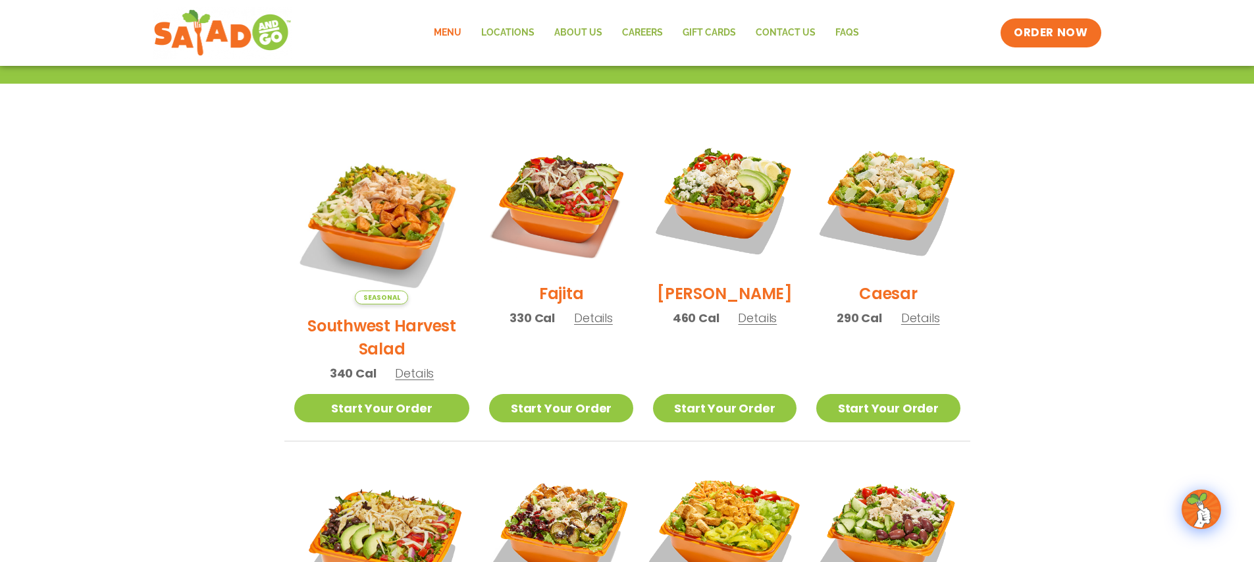
scroll to position [219, 0]
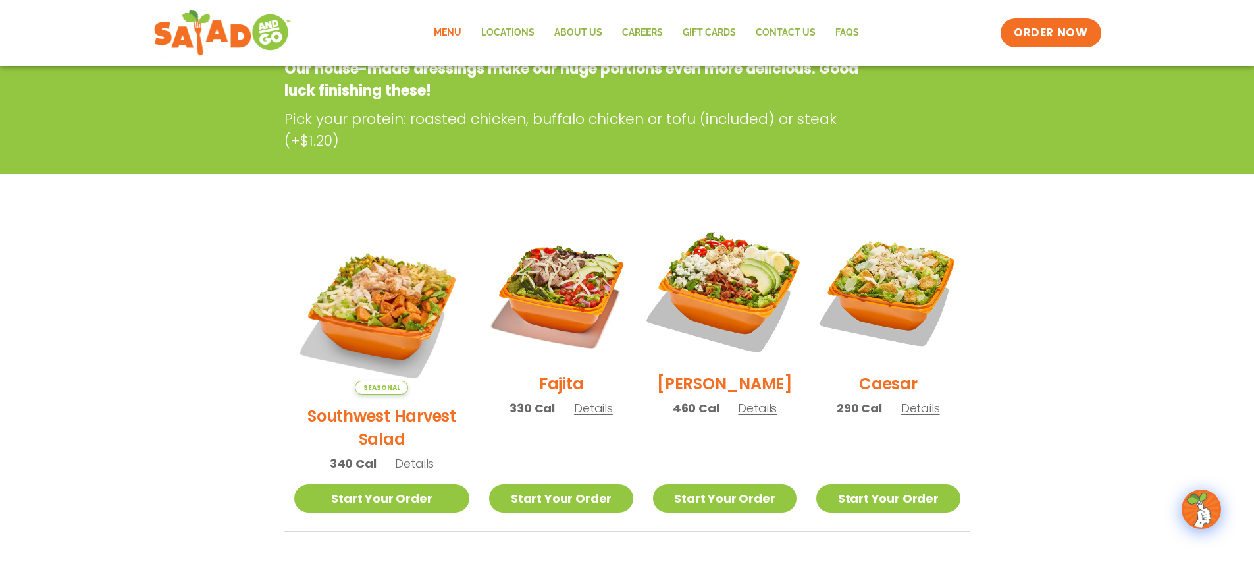
click at [729, 291] on img at bounding box center [725, 290] width 169 height 169
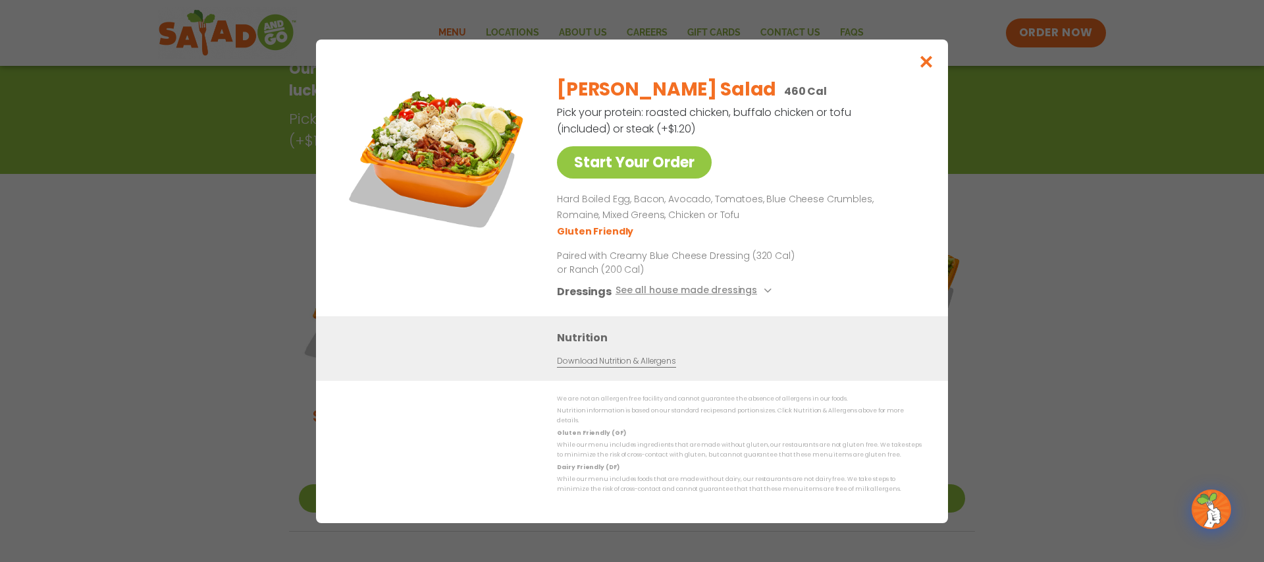
click at [621, 367] on link "Download Nutrition & Allergens" at bounding box center [616, 360] width 118 height 13
click at [657, 367] on link "Download Nutrition & Allergens" at bounding box center [616, 360] width 118 height 13
click at [922, 74] on button "Close modal" at bounding box center [926, 61] width 43 height 44
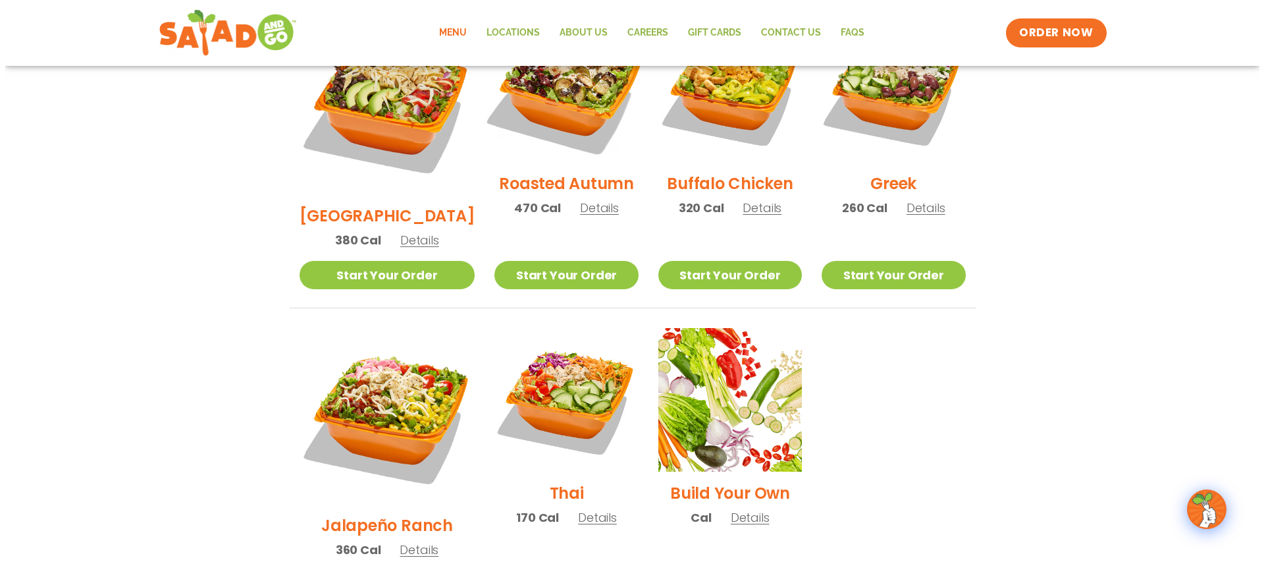
scroll to position [838, 0]
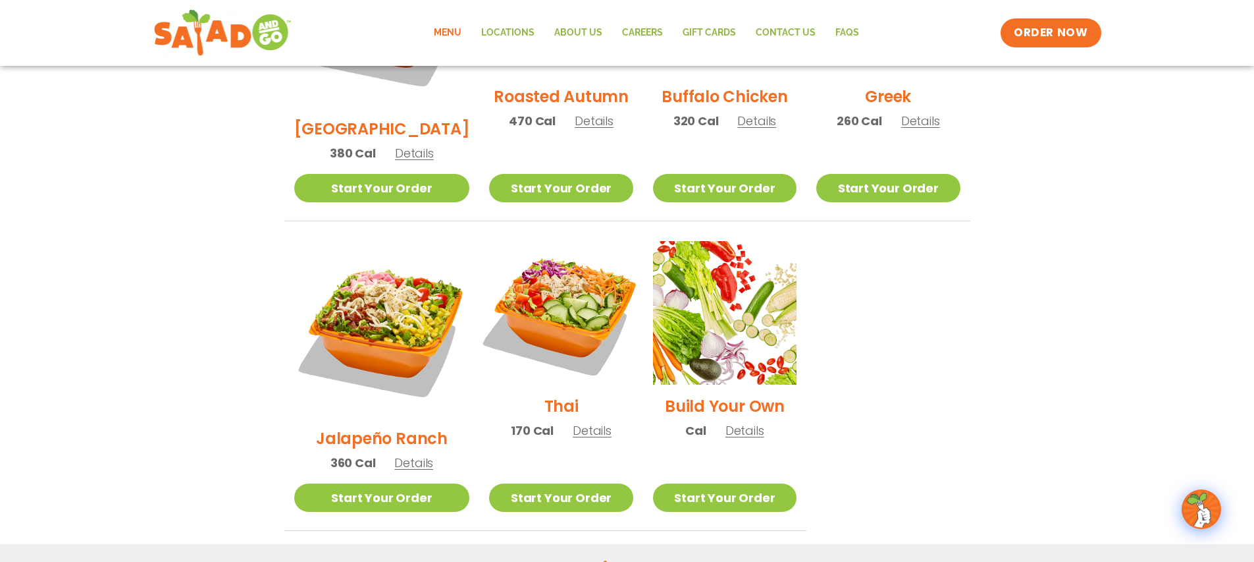
click at [547, 265] on img at bounding box center [561, 312] width 169 height 169
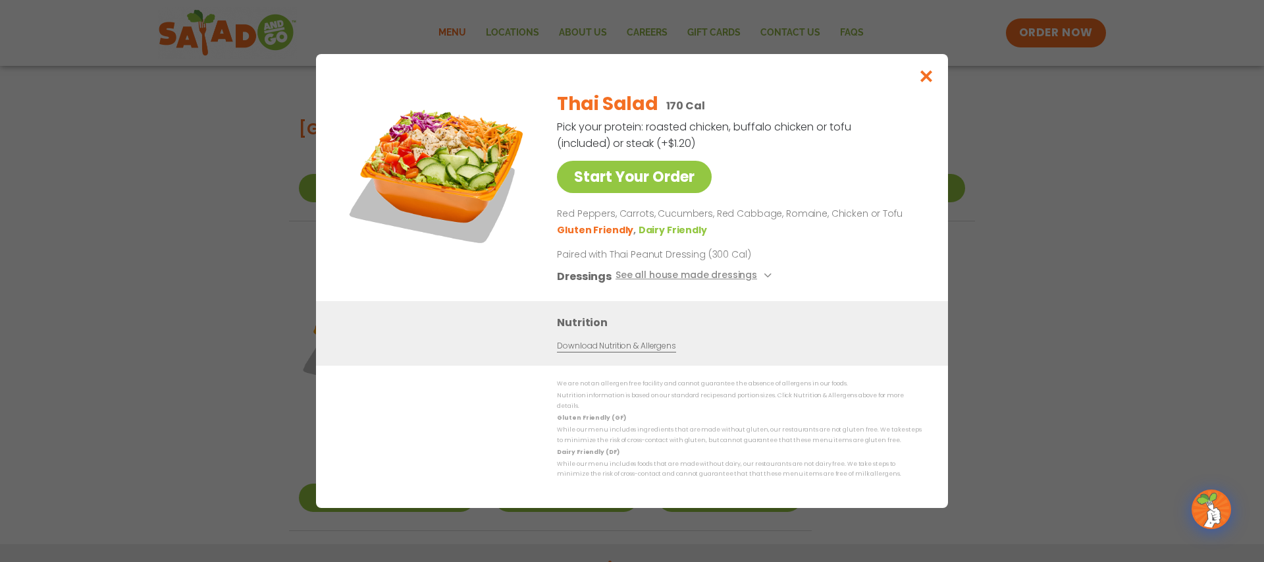
click at [455, 181] on img at bounding box center [438, 172] width 184 height 184
click at [705, 290] on div "Thai Salad 170 Cal Pick your protein: roasted chicken, buffalo chicken or tofu …" at bounding box center [736, 190] width 359 height 221
click at [706, 284] on button "See all house made dressings" at bounding box center [696, 276] width 160 height 16
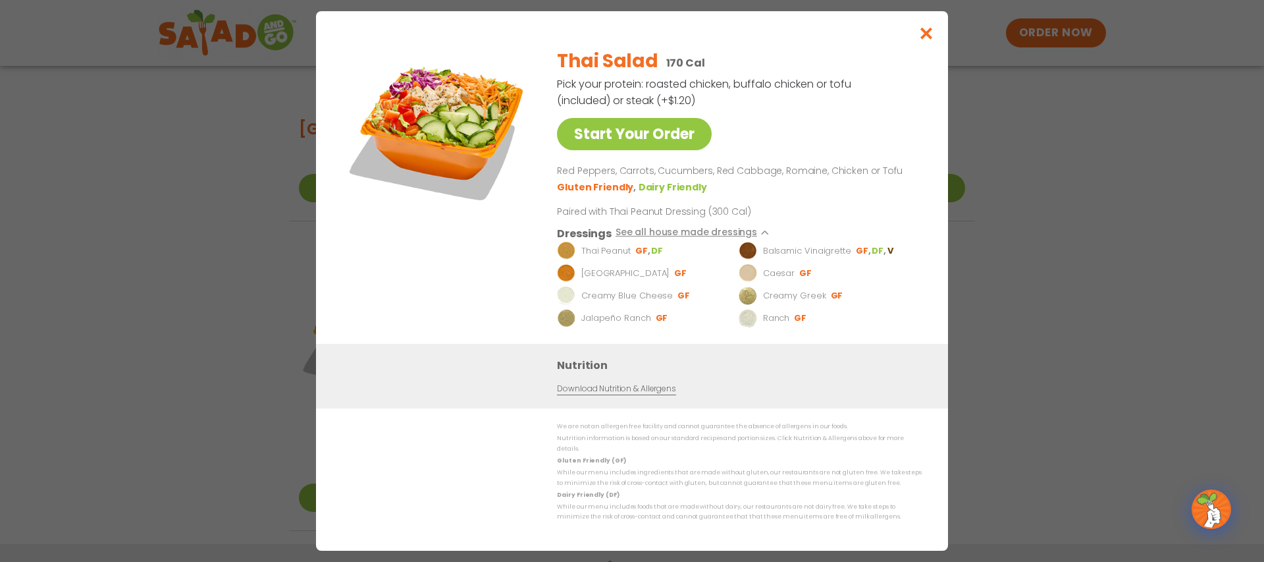
click at [471, 161] on img at bounding box center [438, 130] width 184 height 184
click at [471, 160] on img at bounding box center [438, 130] width 184 height 184
click at [928, 39] on icon "Close modal" at bounding box center [926, 33] width 16 height 14
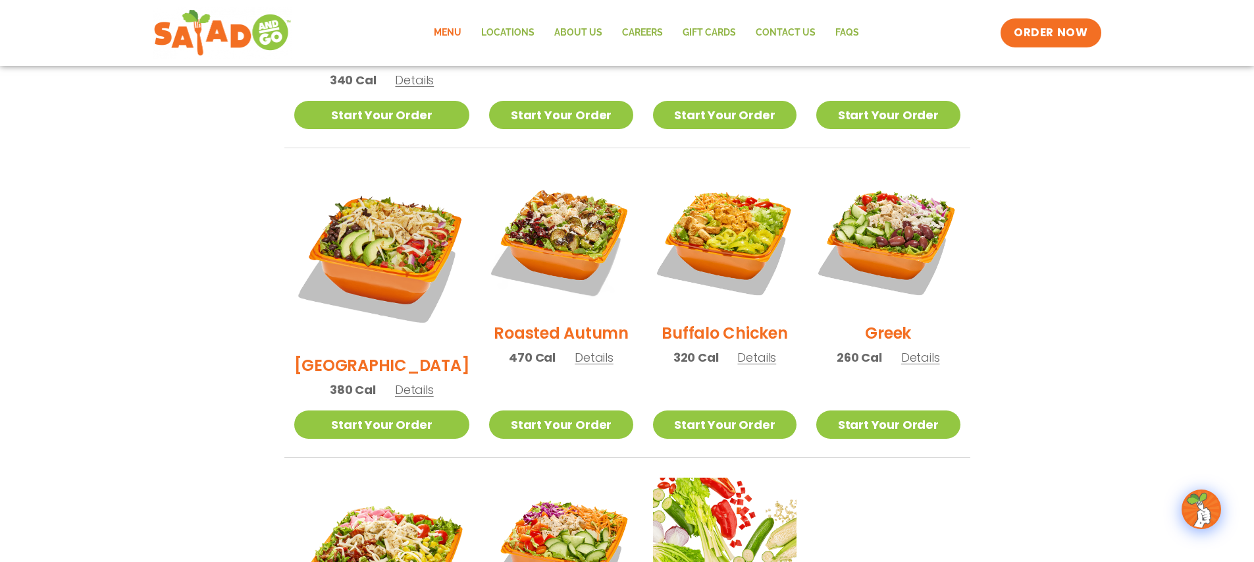
scroll to position [594, 0]
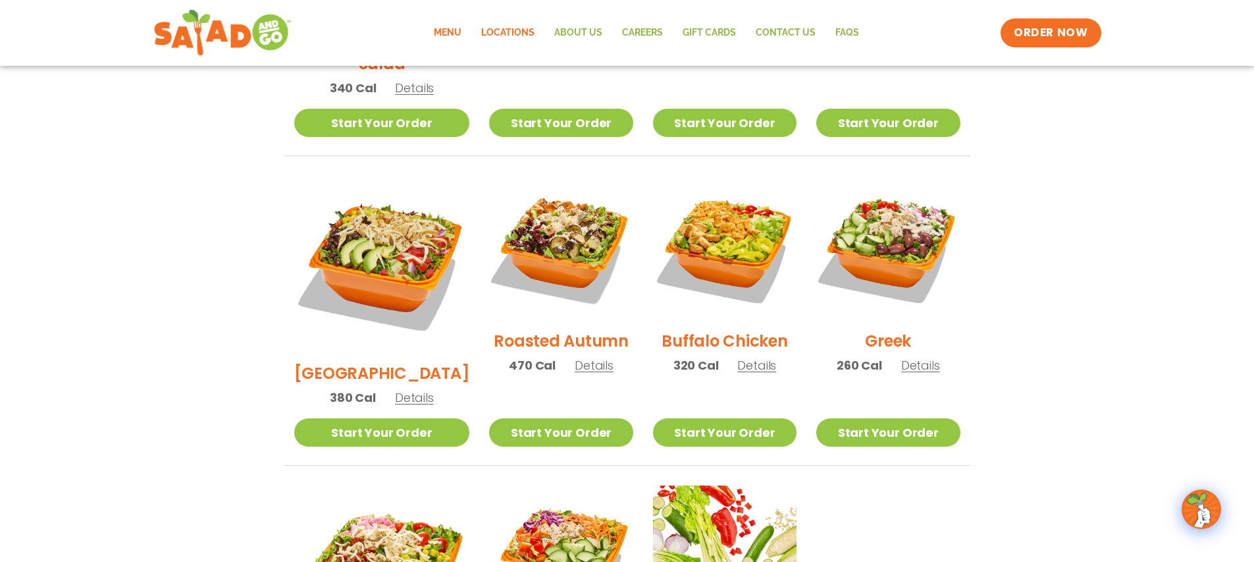
click at [529, 30] on link "Locations" at bounding box center [507, 33] width 73 height 30
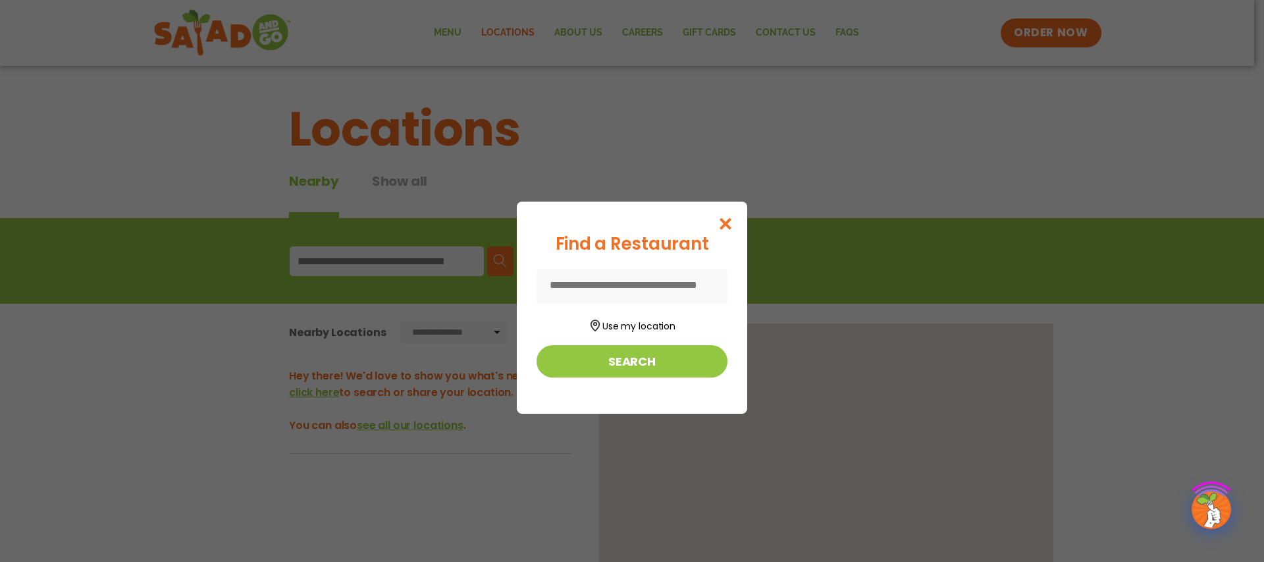
click at [458, 39] on div "Find a Restaurant Use my location Search" at bounding box center [632, 281] width 1264 height 562
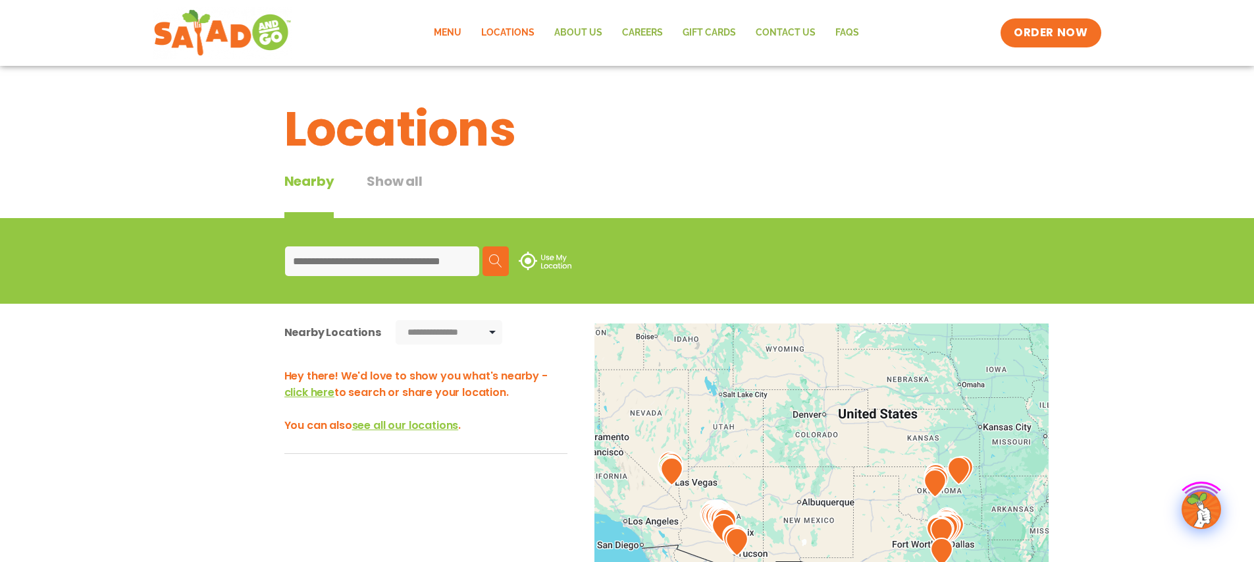
click at [458, 34] on link "Menu" at bounding box center [447, 33] width 47 height 30
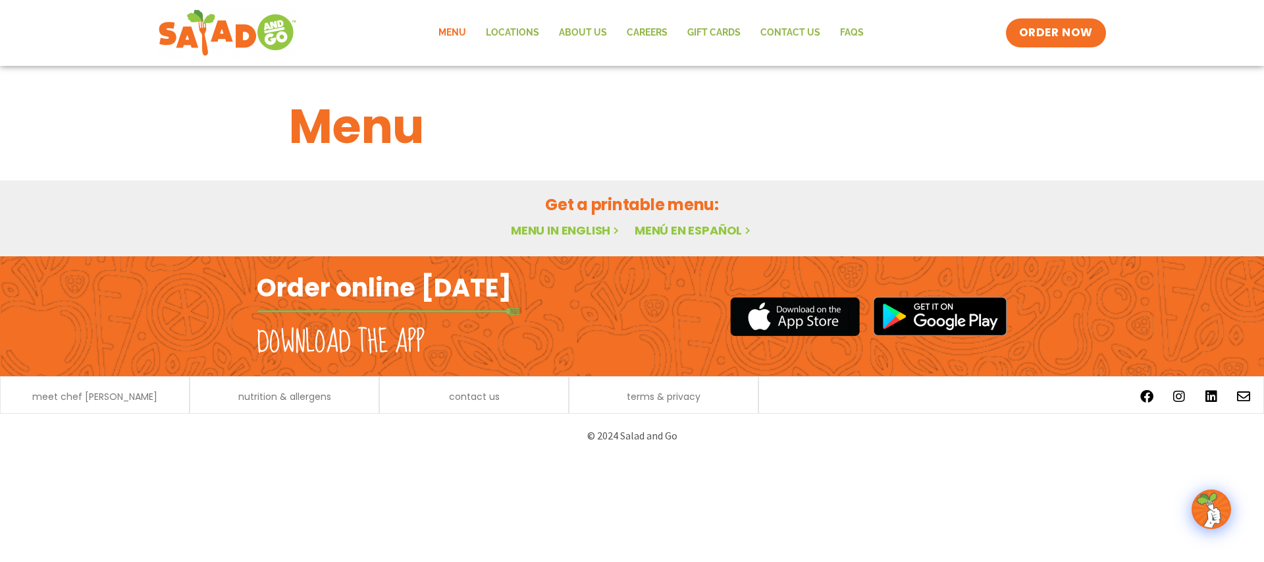
click at [594, 231] on link "Menu in English" at bounding box center [566, 230] width 111 height 16
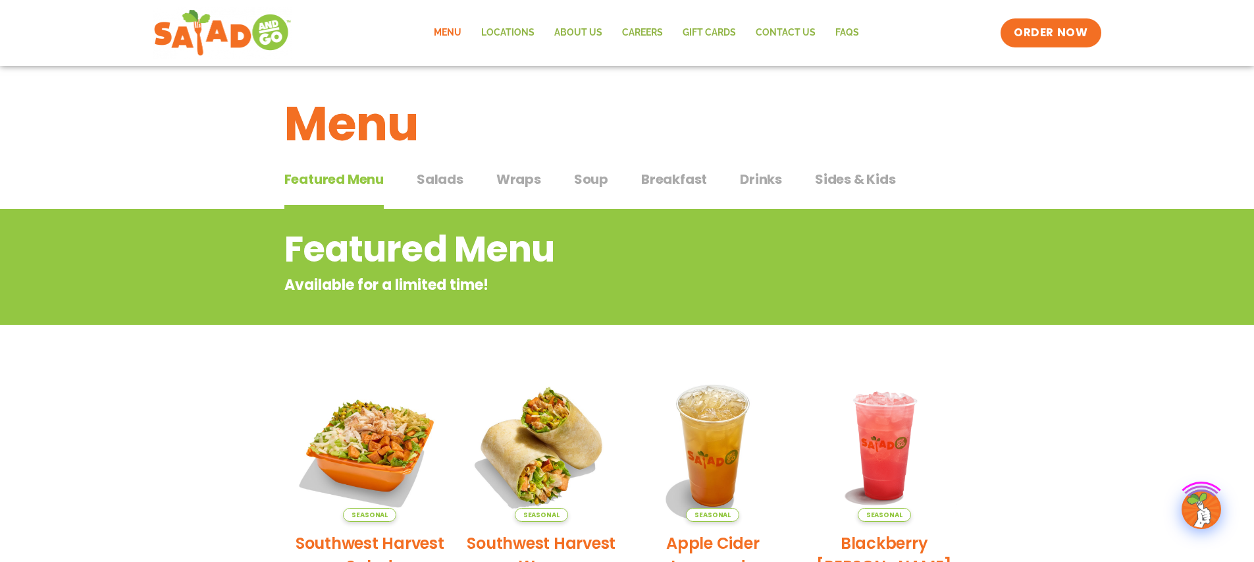
click at [525, 177] on span "Wraps" at bounding box center [518, 179] width 45 height 20
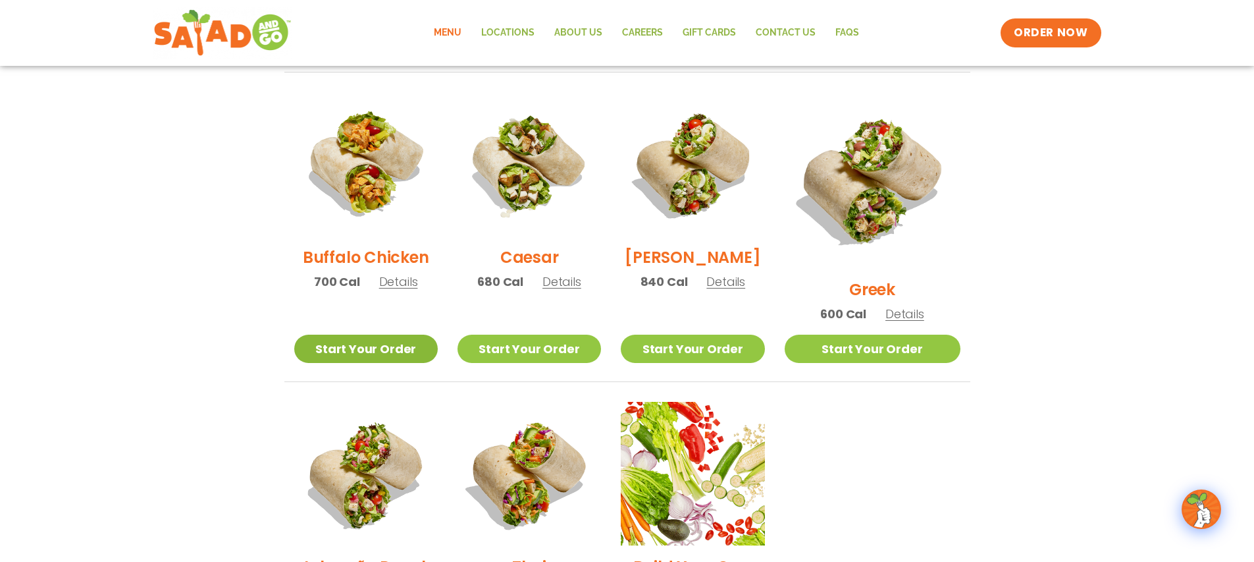
scroll to position [616, 0]
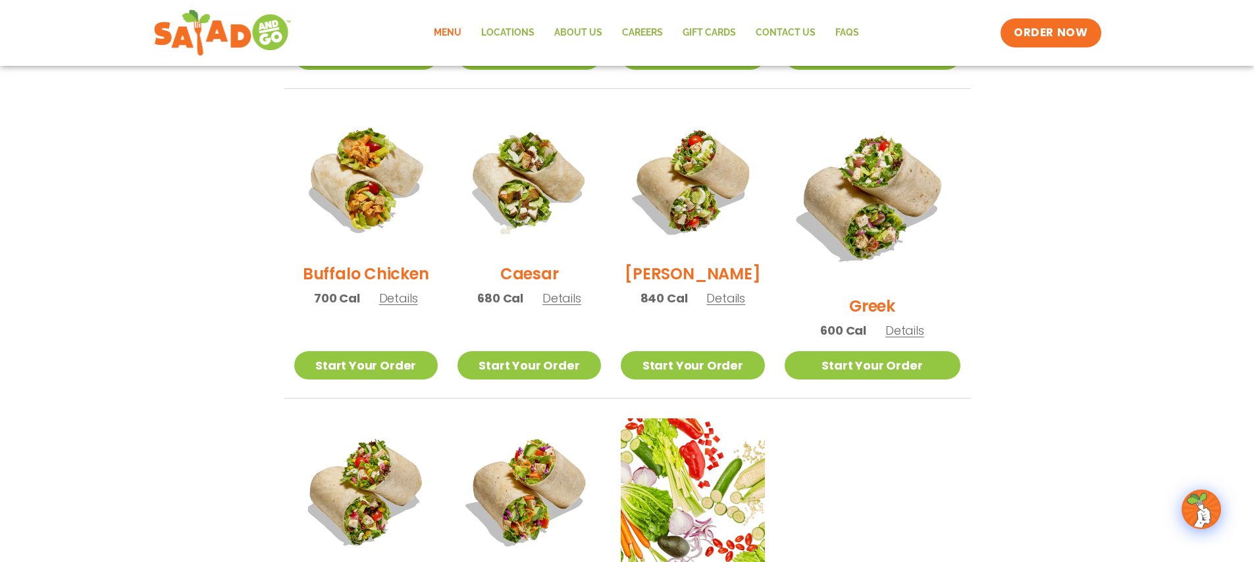
click at [402, 306] on span "Details" at bounding box center [398, 298] width 39 height 16
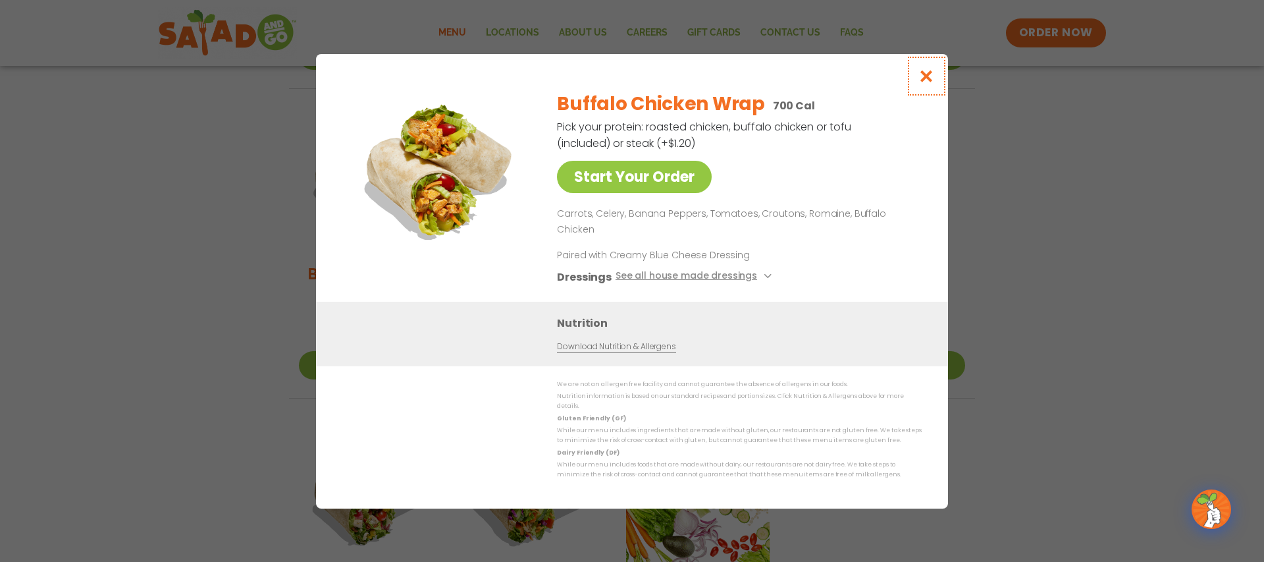
click at [922, 83] on icon "Close modal" at bounding box center [926, 76] width 16 height 14
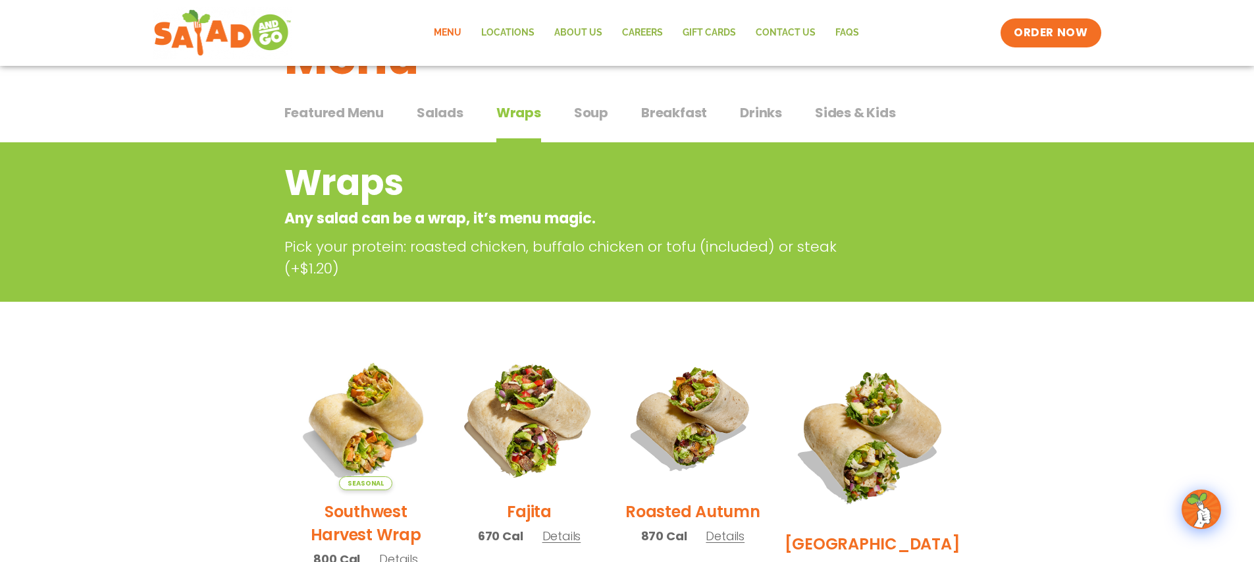
scroll to position [0, 0]
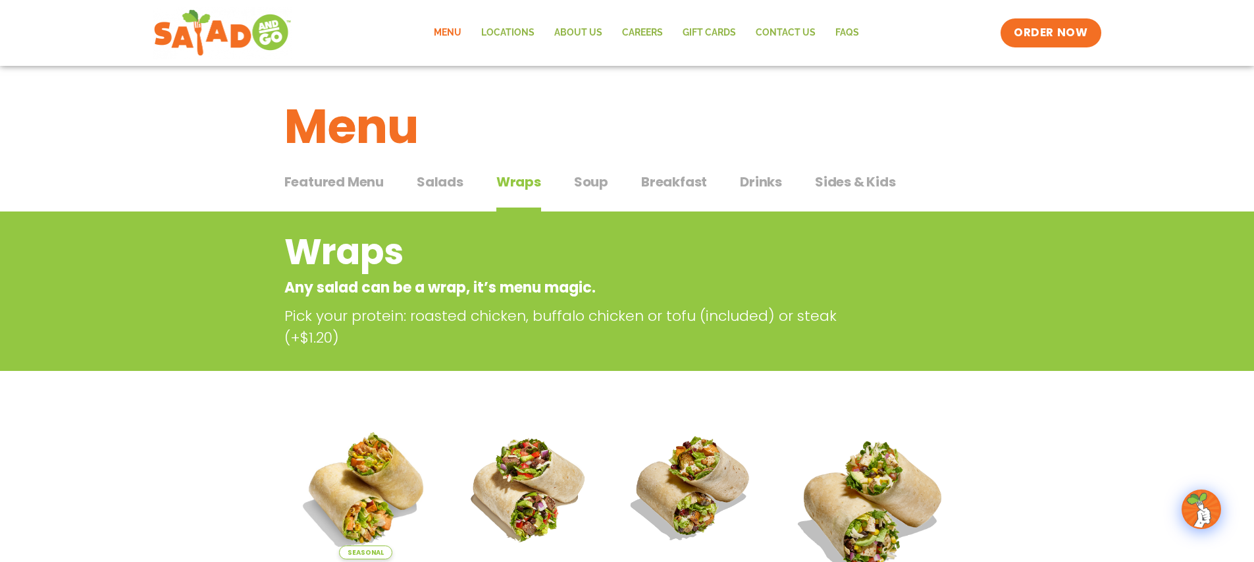
click at [458, 182] on span "Salads" at bounding box center [440, 182] width 47 height 20
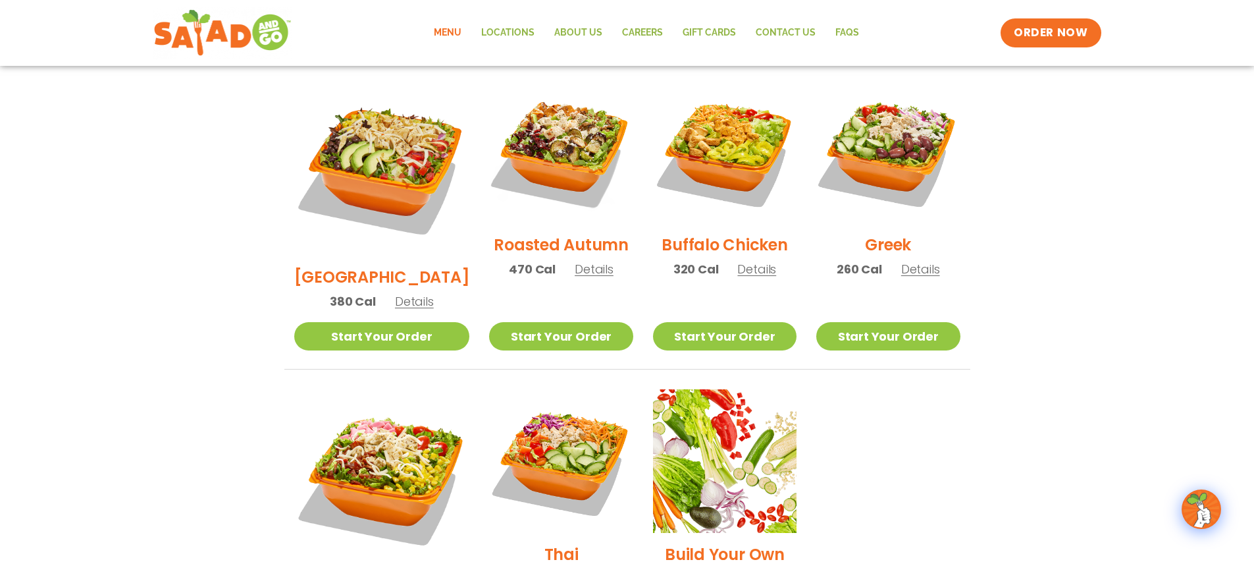
scroll to position [689, 0]
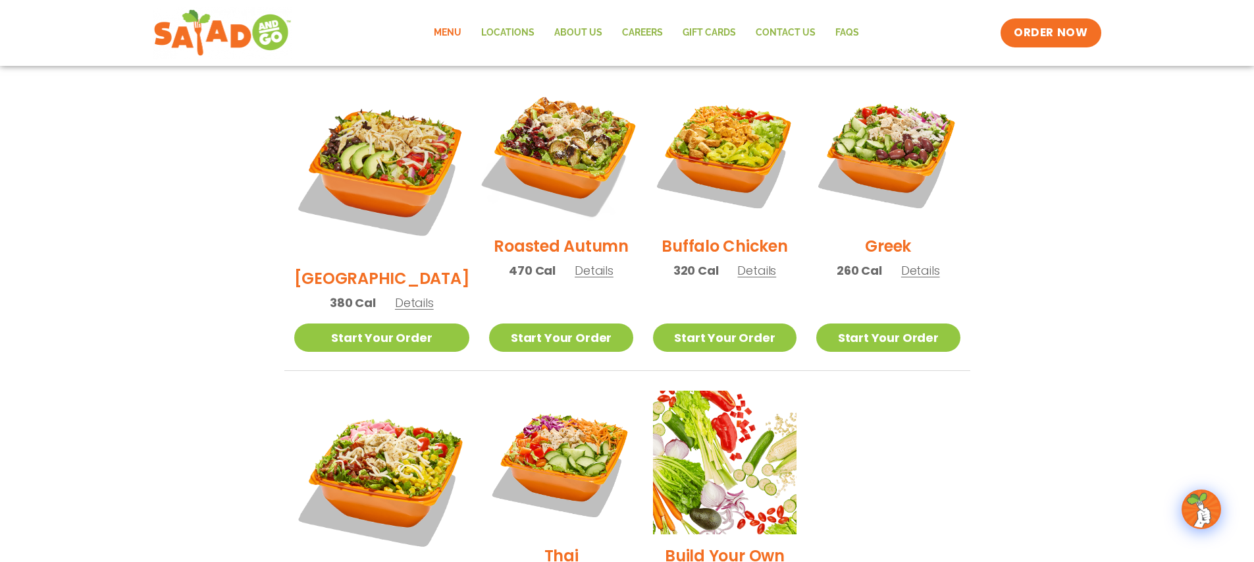
click at [542, 138] on img at bounding box center [561, 152] width 169 height 169
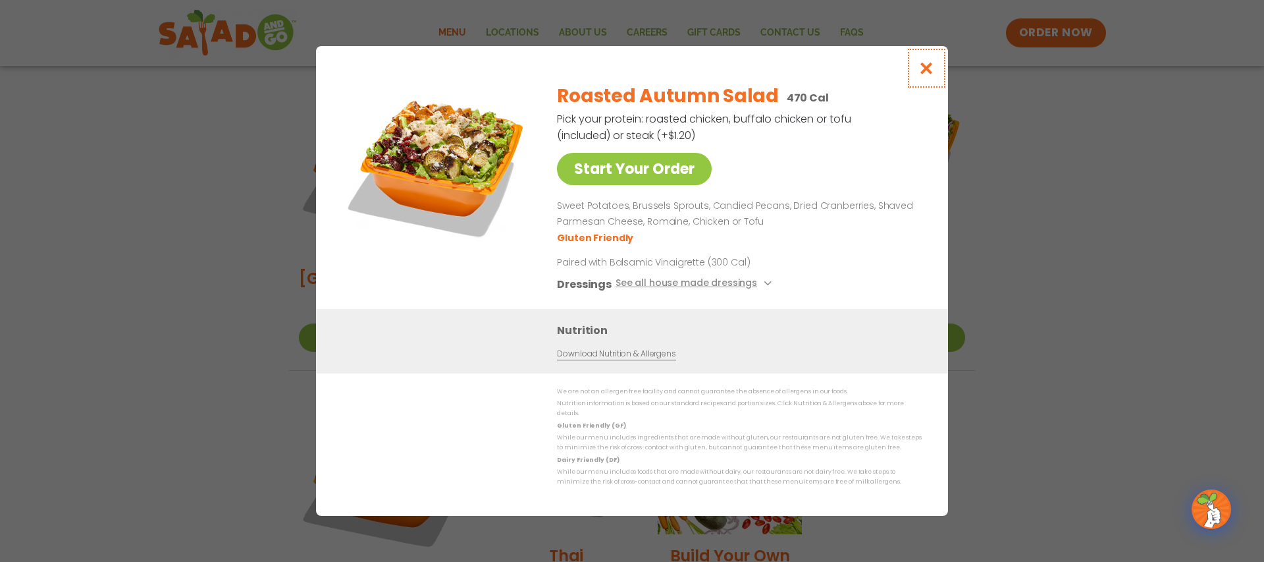
click at [932, 75] on icon "Close modal" at bounding box center [926, 68] width 16 height 14
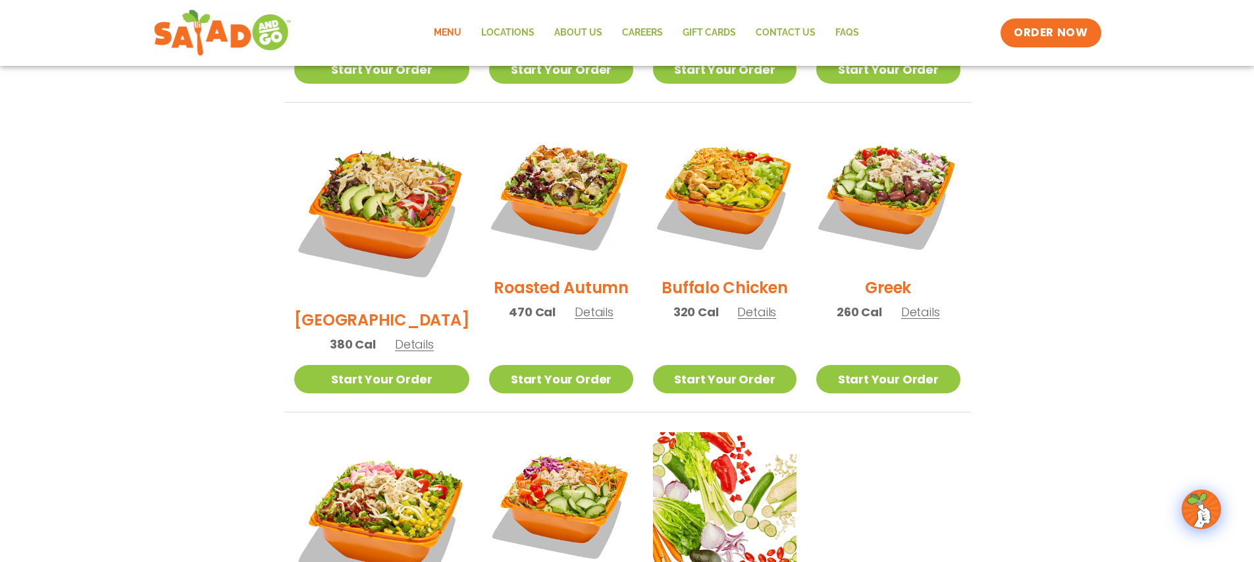
scroll to position [646, 0]
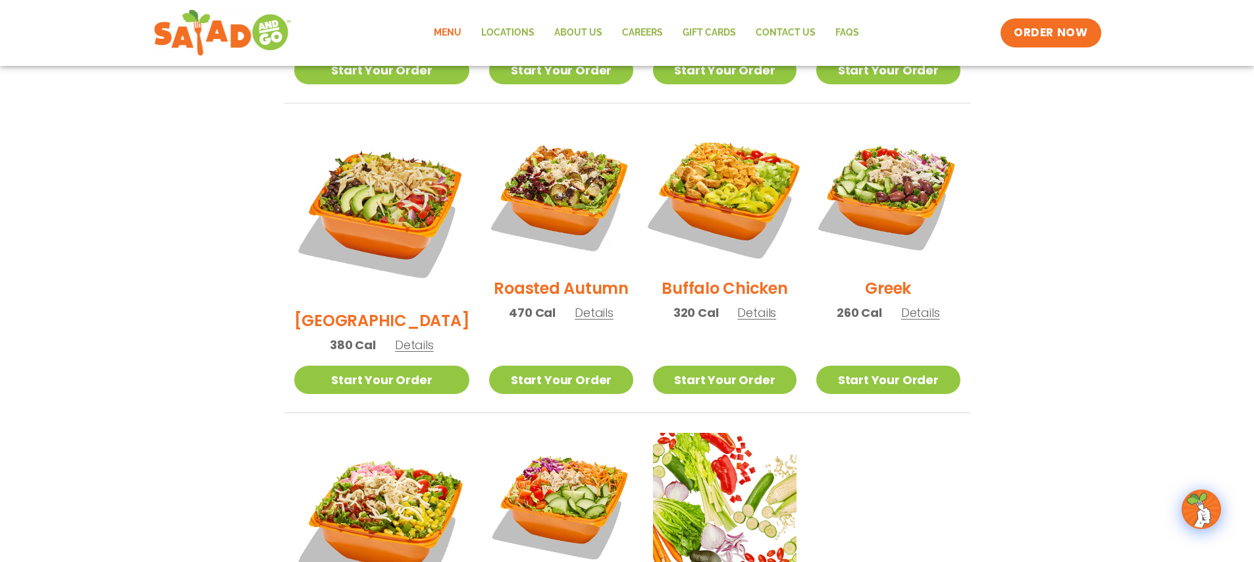
click at [737, 183] on img at bounding box center [725, 195] width 169 height 169
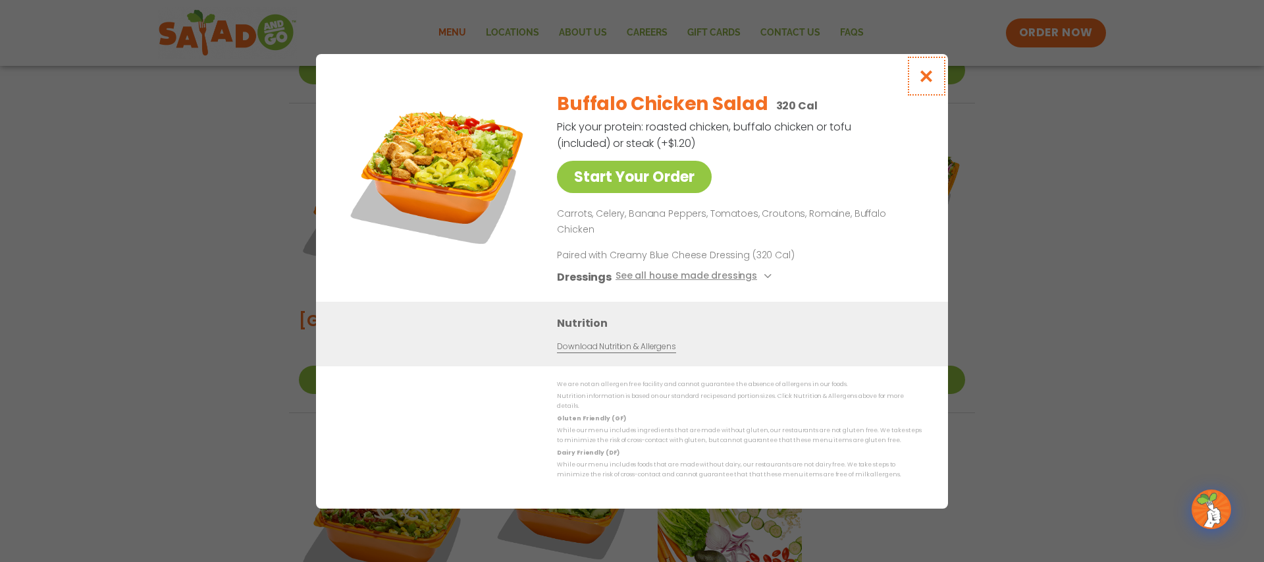
click at [921, 83] on icon "Close modal" at bounding box center [926, 76] width 16 height 14
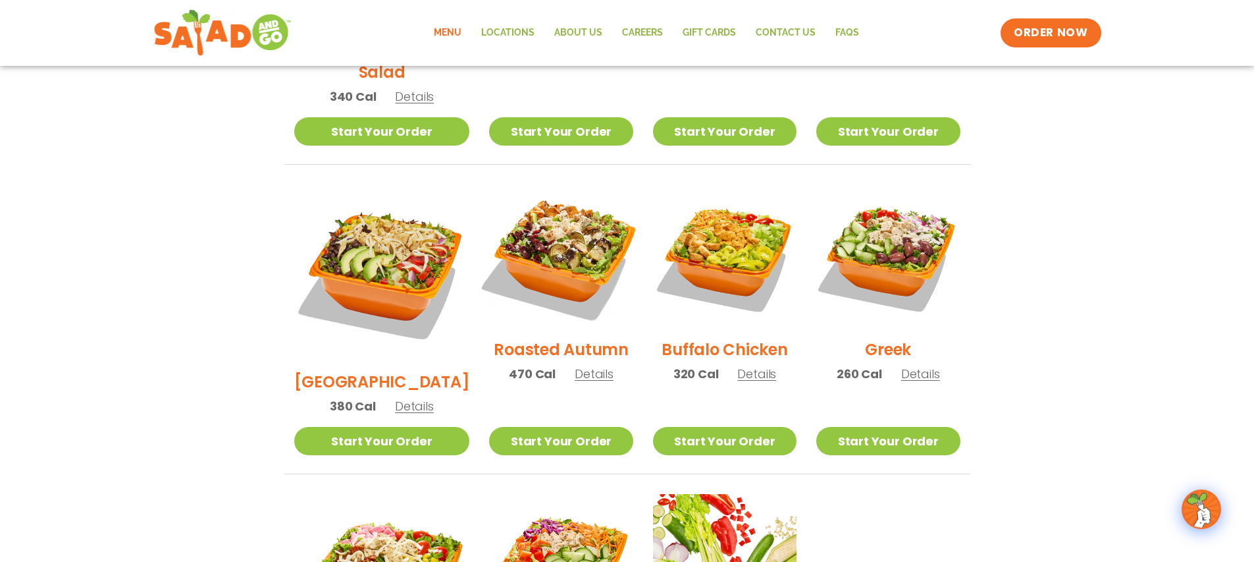
scroll to position [358, 0]
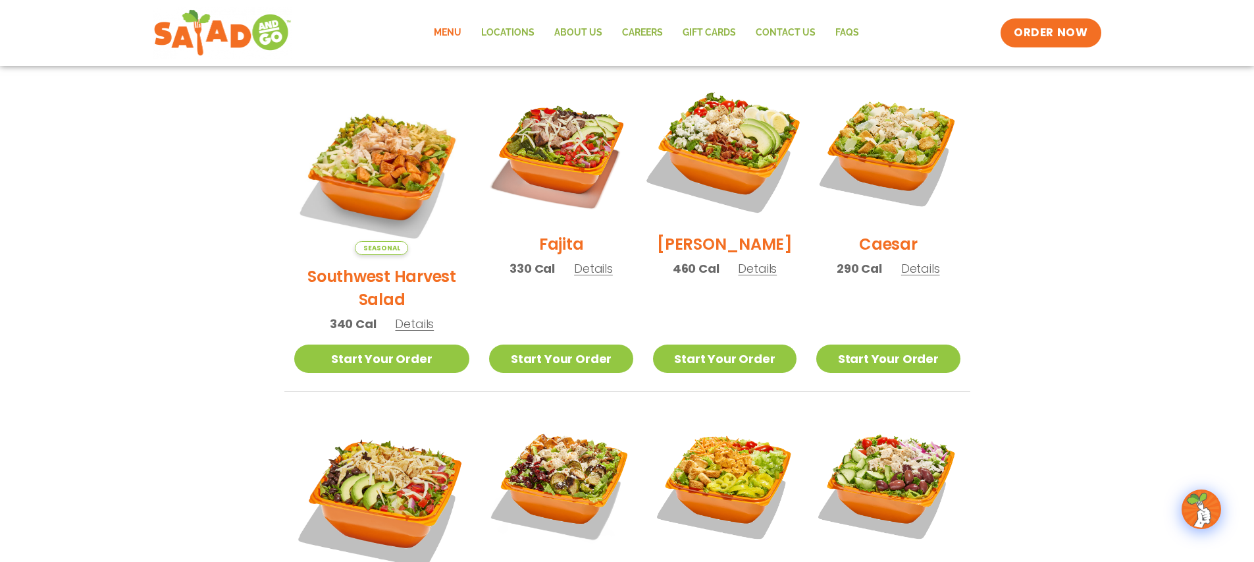
click at [703, 134] on img at bounding box center [725, 150] width 169 height 169
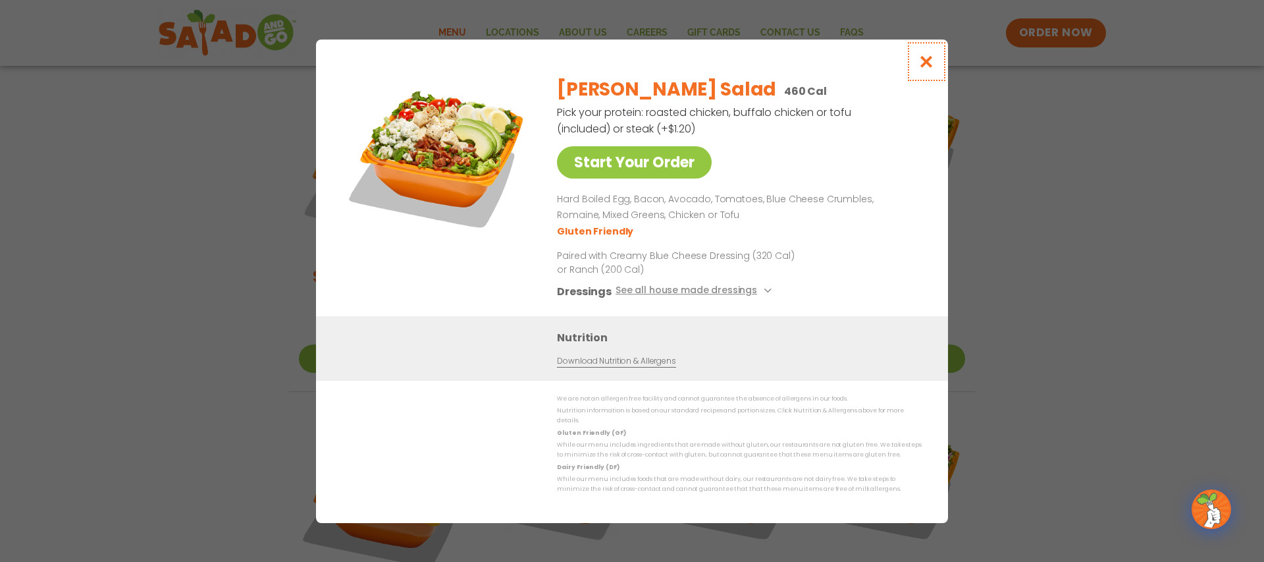
click at [930, 68] on icon "Close modal" at bounding box center [926, 62] width 16 height 14
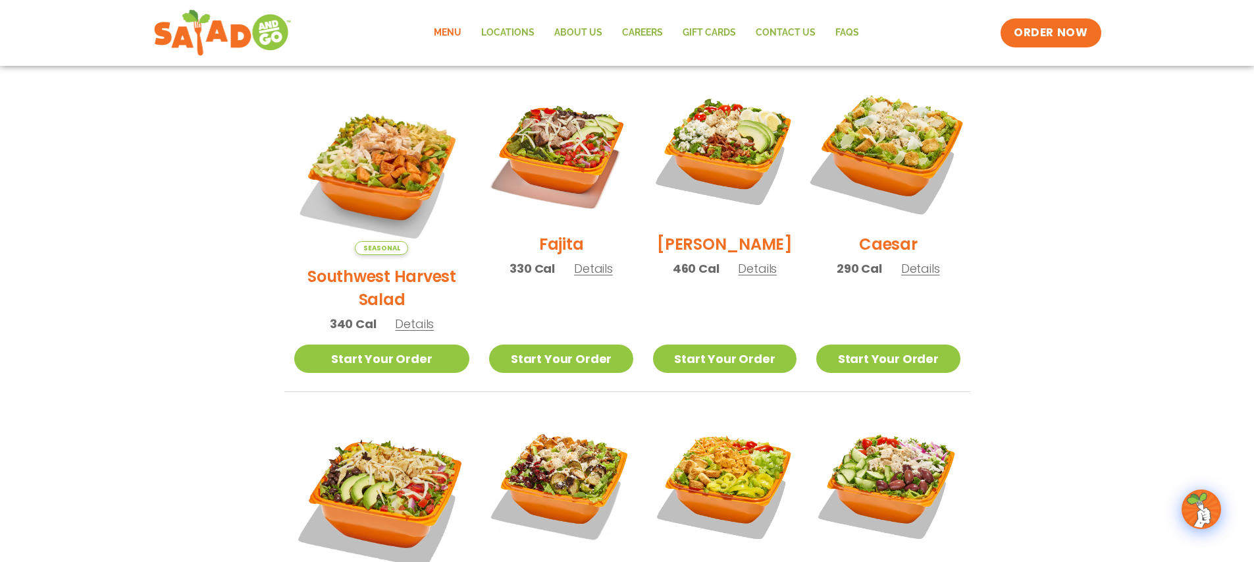
click at [894, 110] on img at bounding box center [888, 150] width 169 height 169
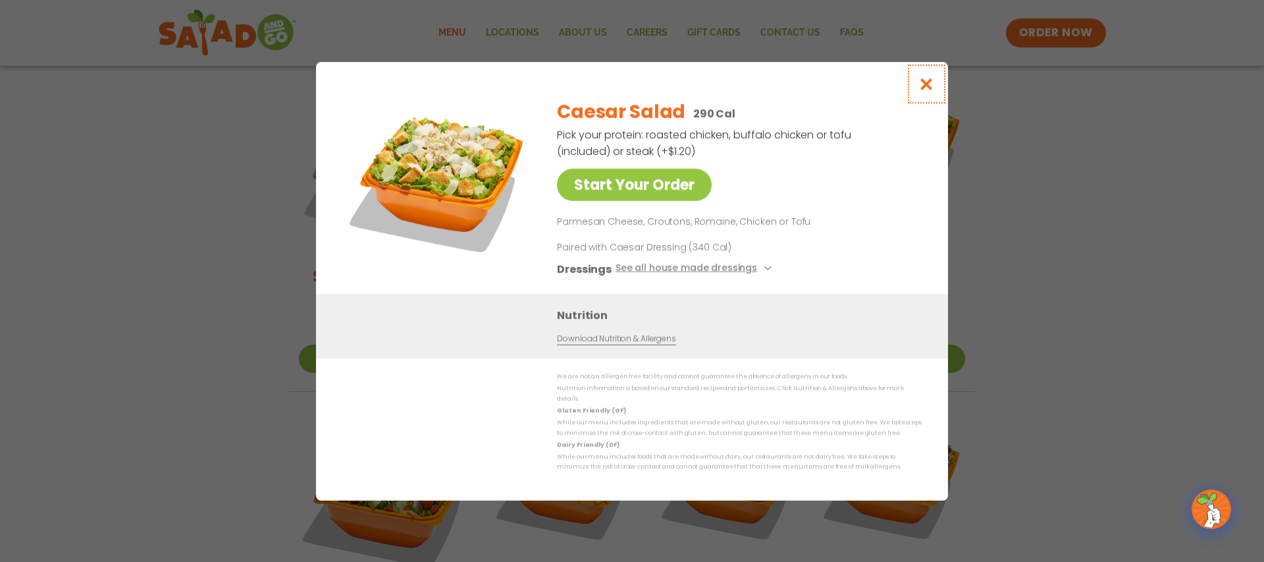
click at [930, 88] on icon "Close modal" at bounding box center [926, 84] width 16 height 14
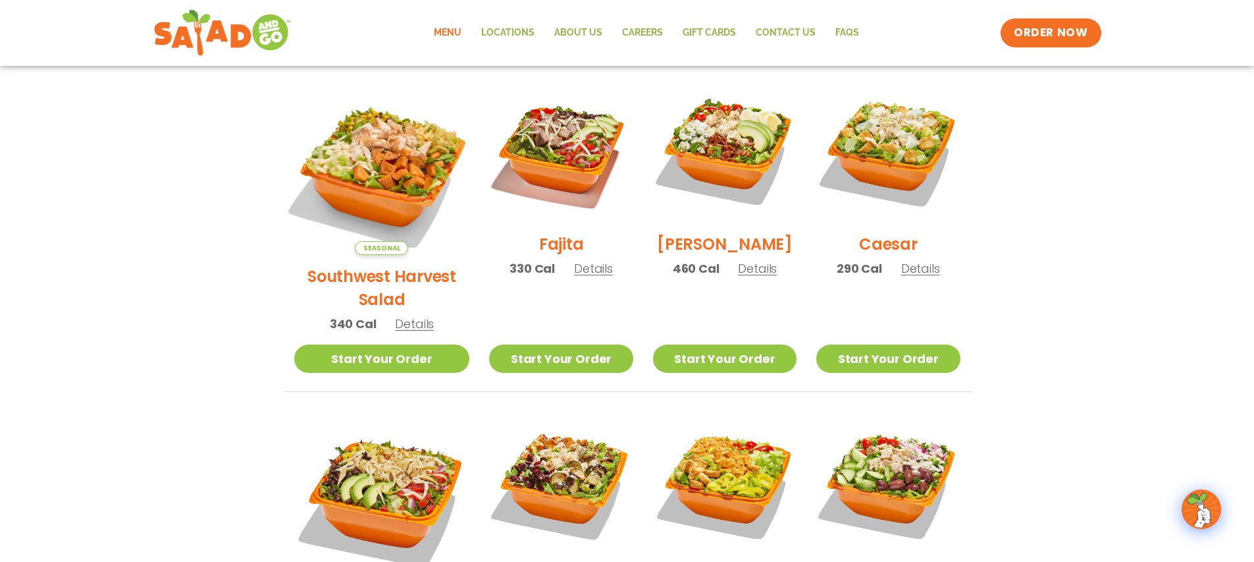
click at [365, 159] on img at bounding box center [381, 167] width 206 height 206
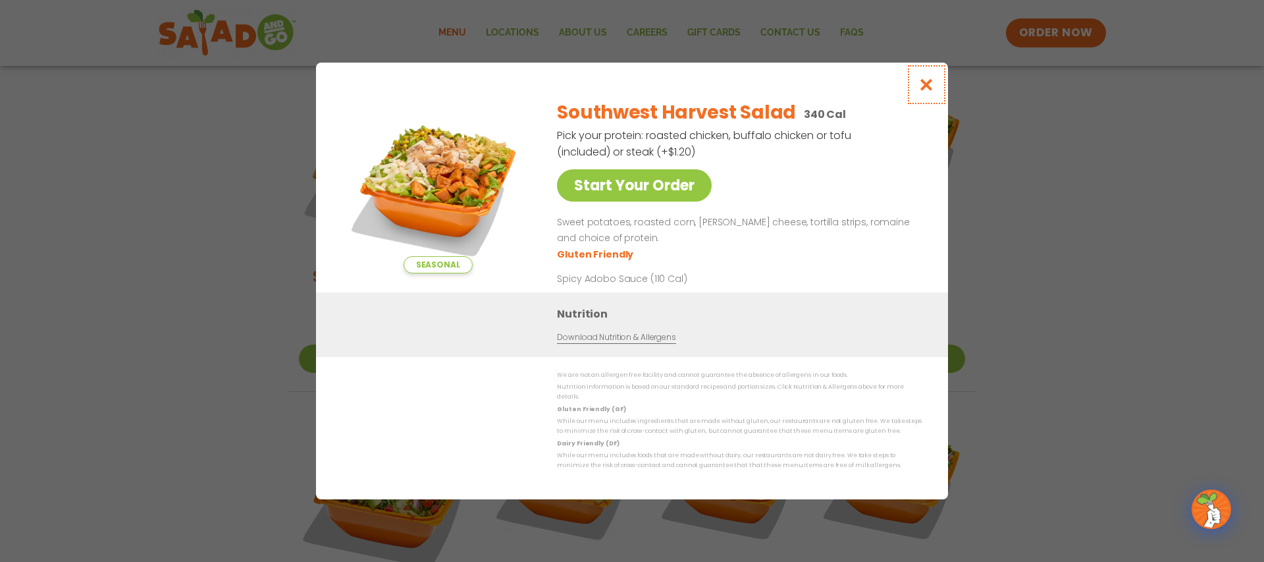
click at [920, 80] on button "Close modal" at bounding box center [926, 85] width 43 height 44
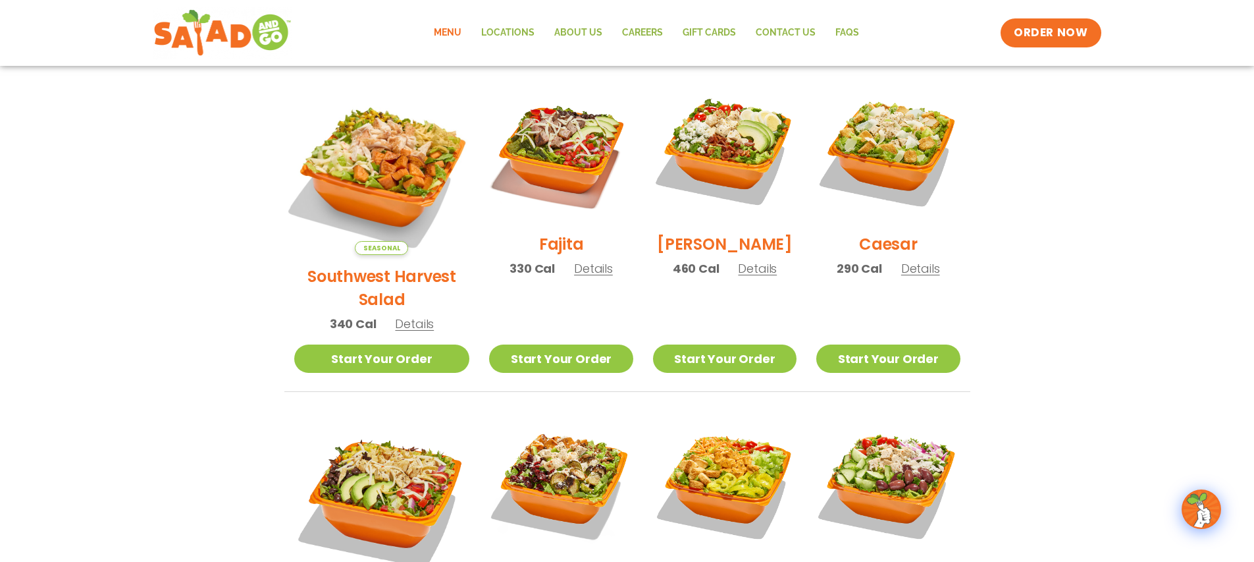
click at [384, 155] on img at bounding box center [381, 167] width 206 height 206
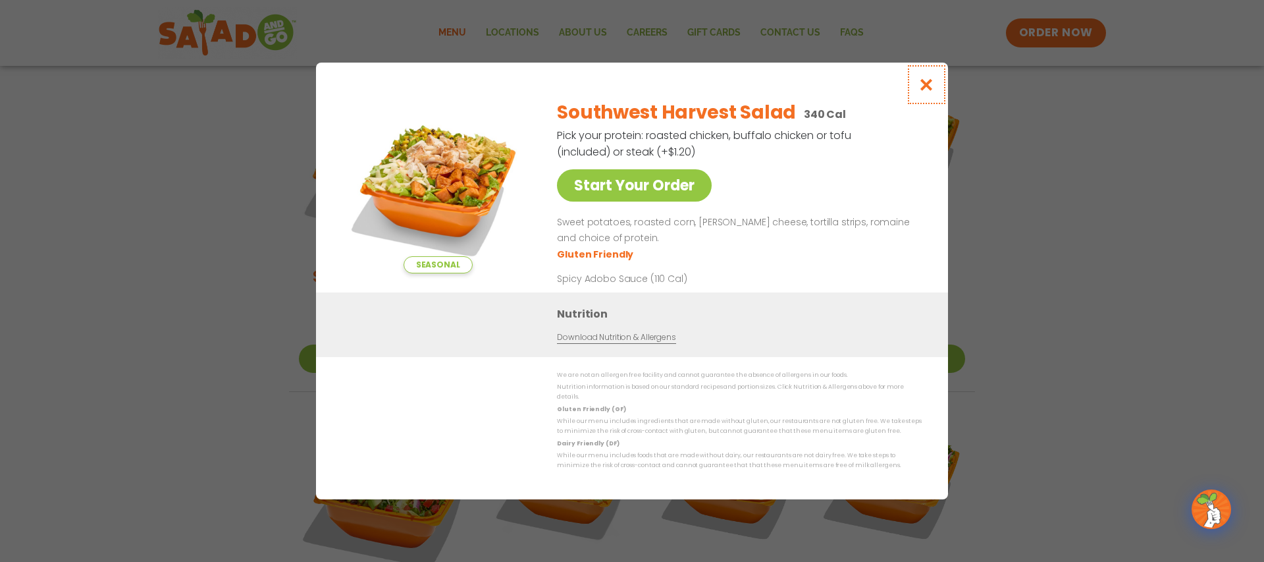
click at [920, 90] on icon "Close modal" at bounding box center [926, 85] width 16 height 14
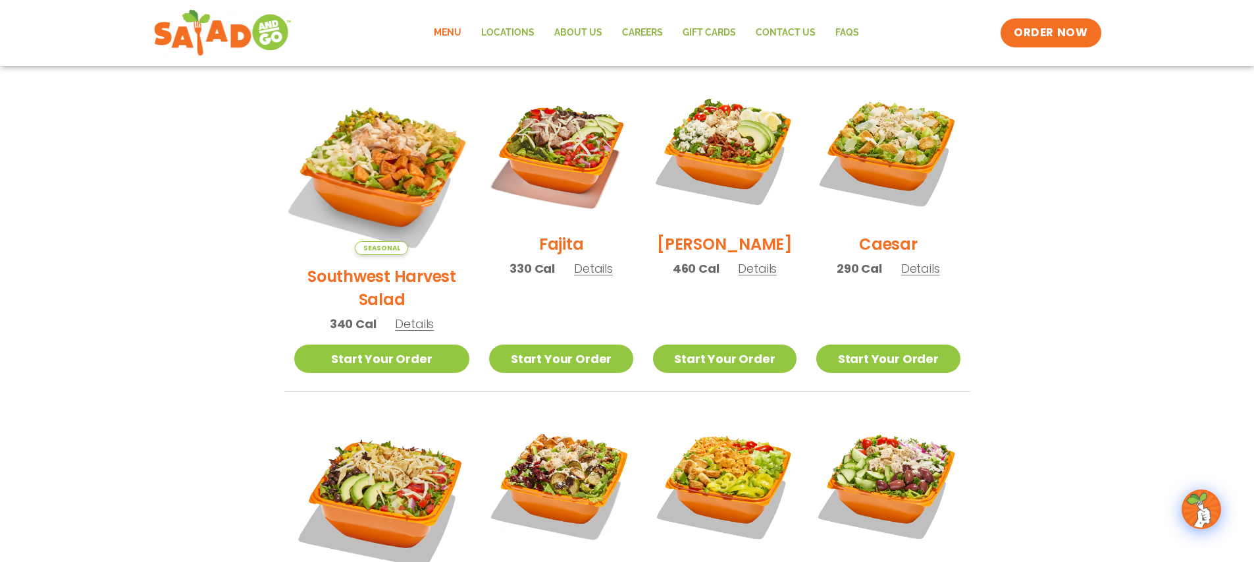
click at [388, 149] on img at bounding box center [381, 167] width 206 height 206
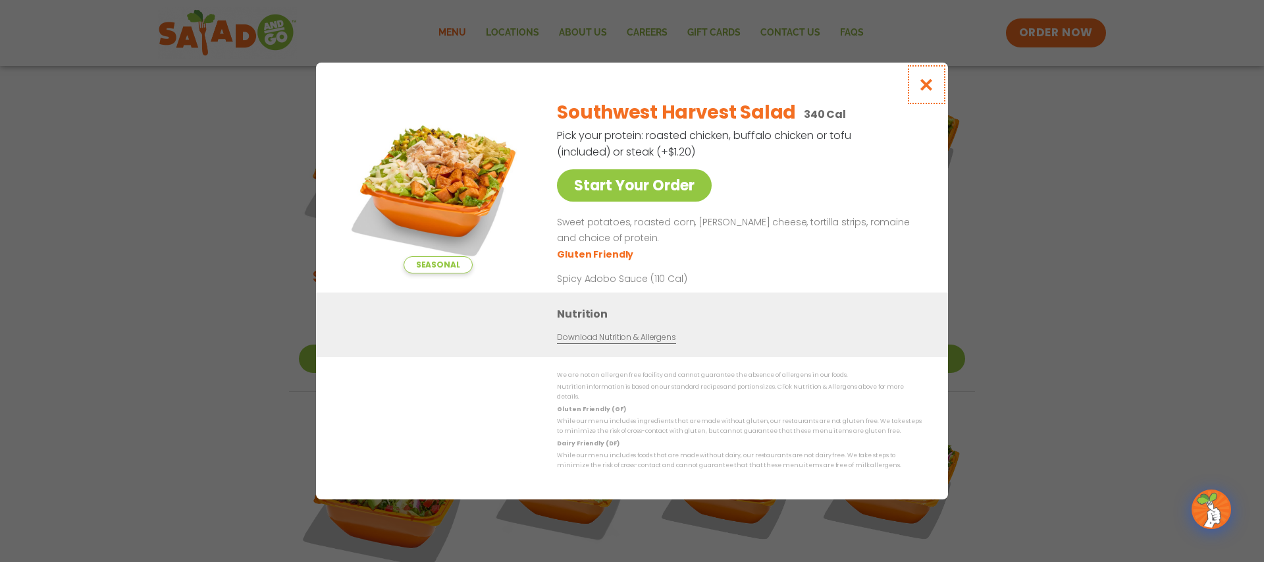
click at [926, 92] on icon "Close modal" at bounding box center [926, 85] width 16 height 14
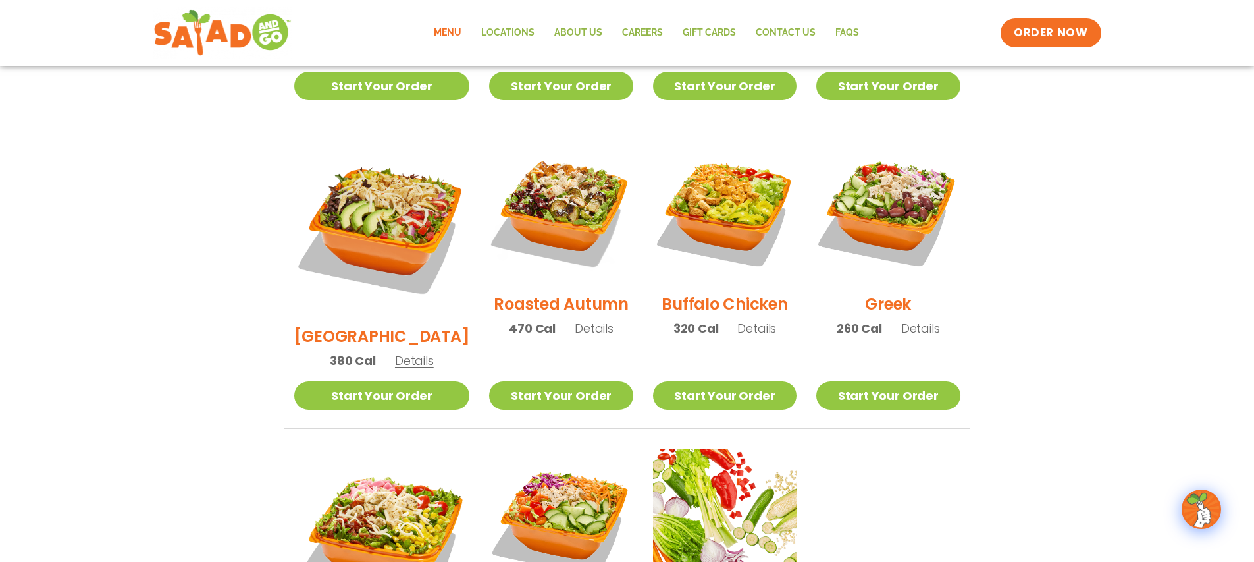
scroll to position [648, 0]
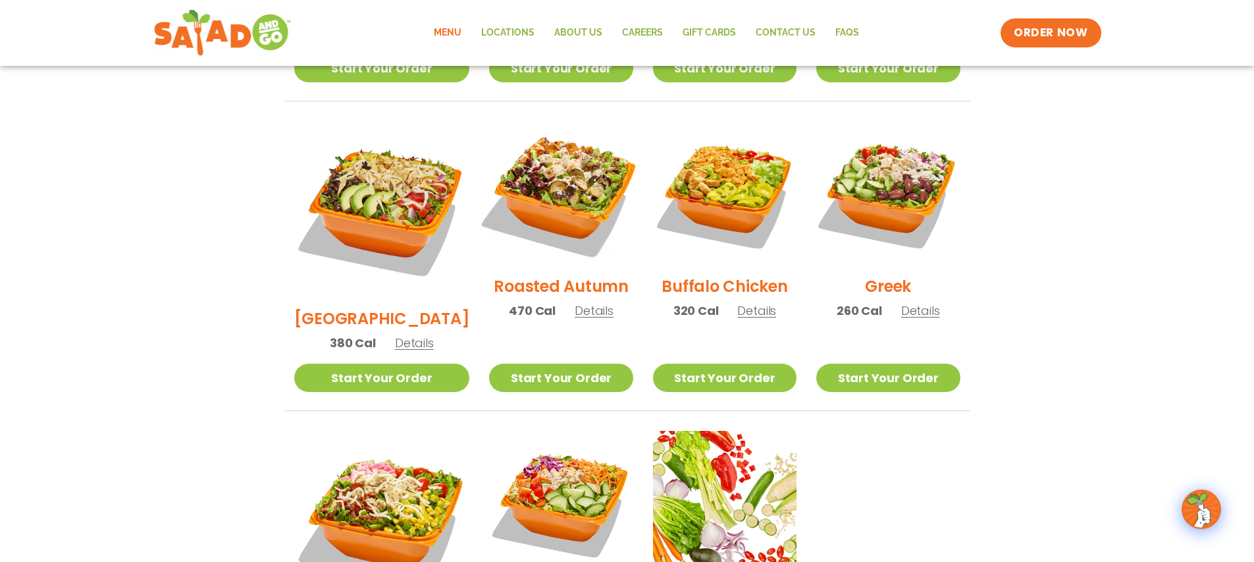
click at [567, 171] on img at bounding box center [561, 193] width 169 height 169
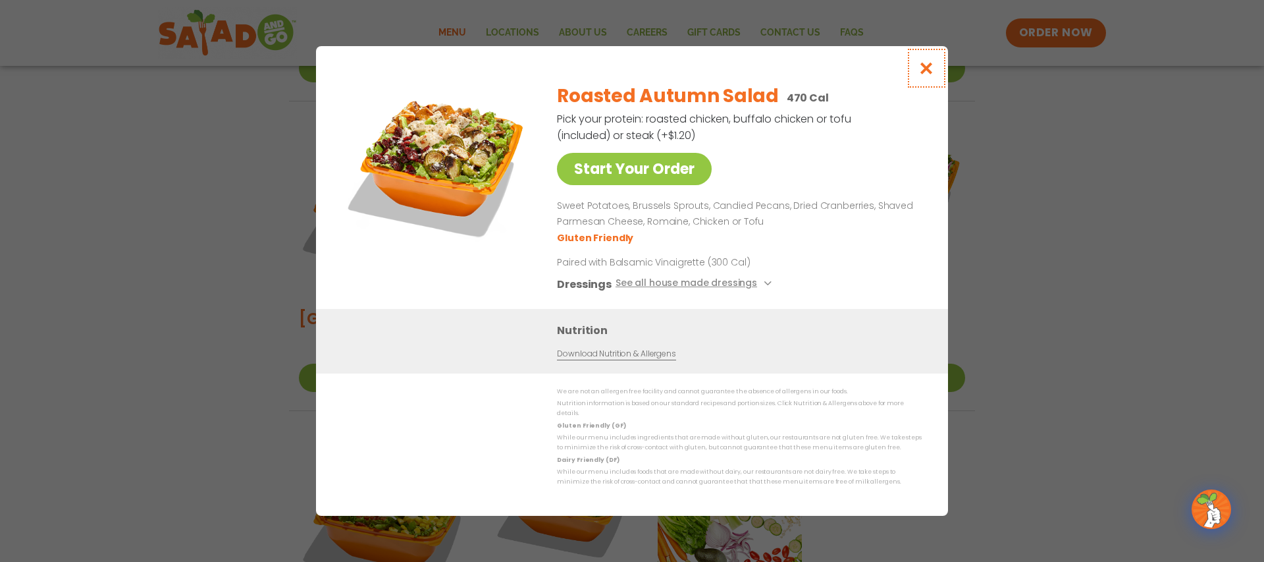
click at [922, 75] on icon "Close modal" at bounding box center [926, 68] width 16 height 14
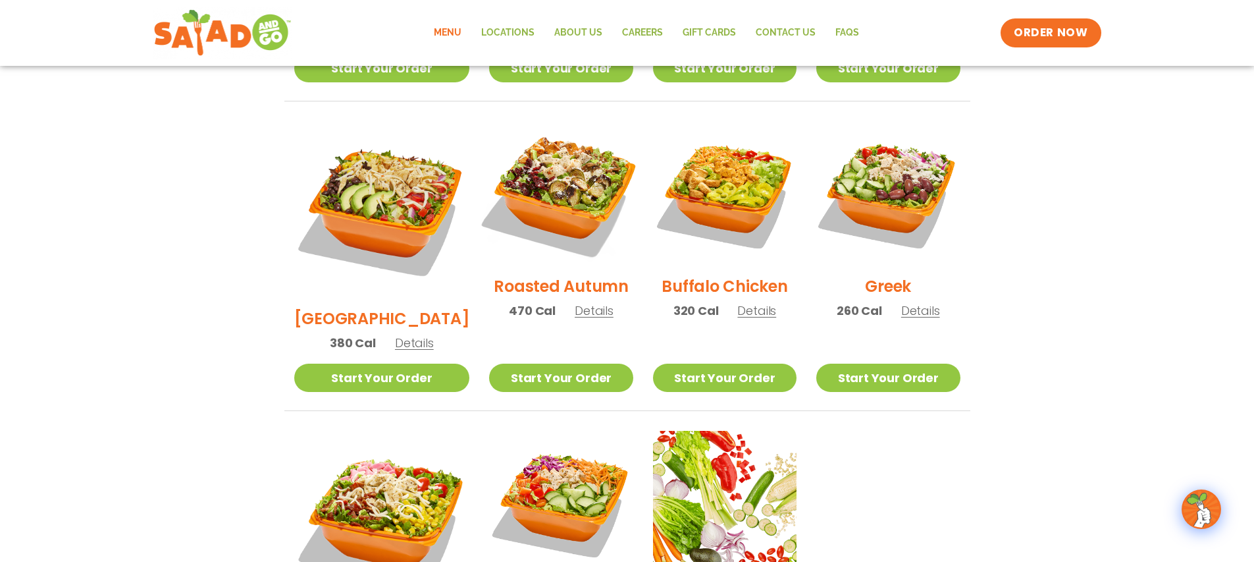
click at [529, 176] on img at bounding box center [561, 193] width 169 height 169
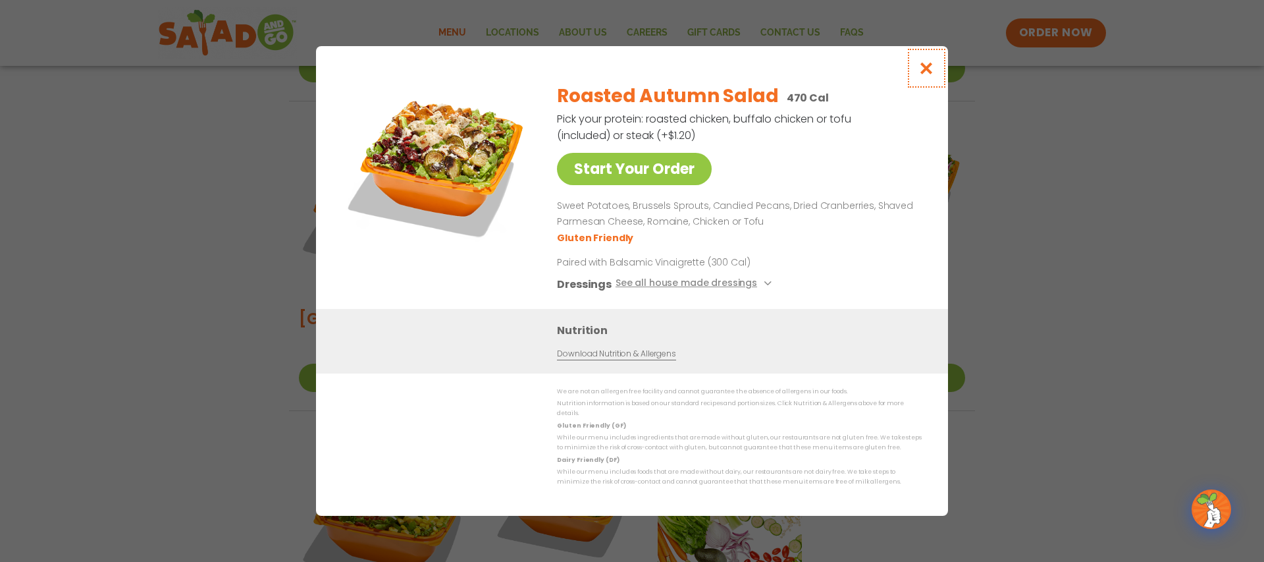
click at [921, 75] on icon "Close modal" at bounding box center [926, 68] width 16 height 14
